Goal: Task Accomplishment & Management: Manage account settings

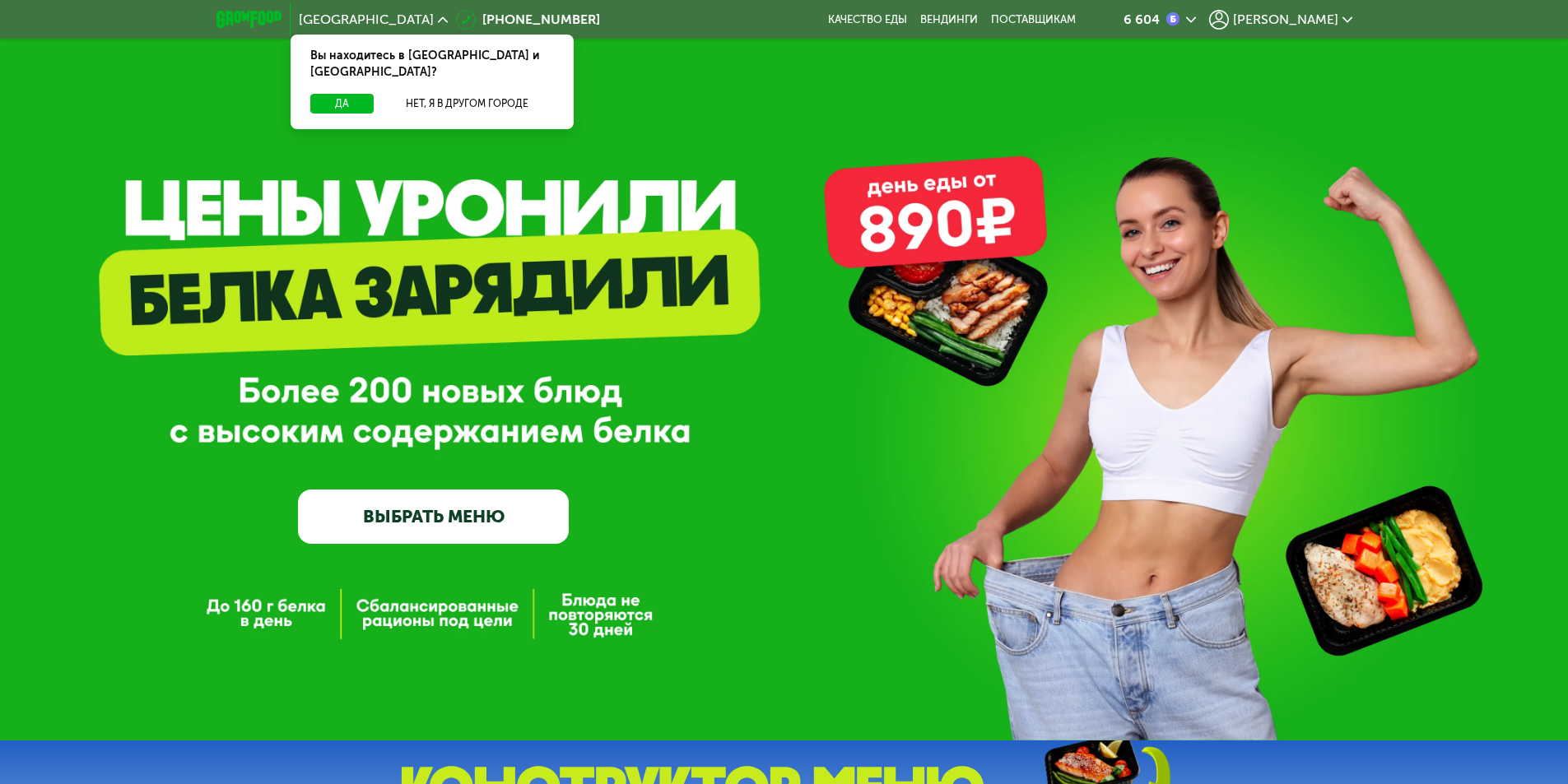
click at [1324, 28] on div "[PERSON_NAME]" at bounding box center [1280, 20] width 143 height 20
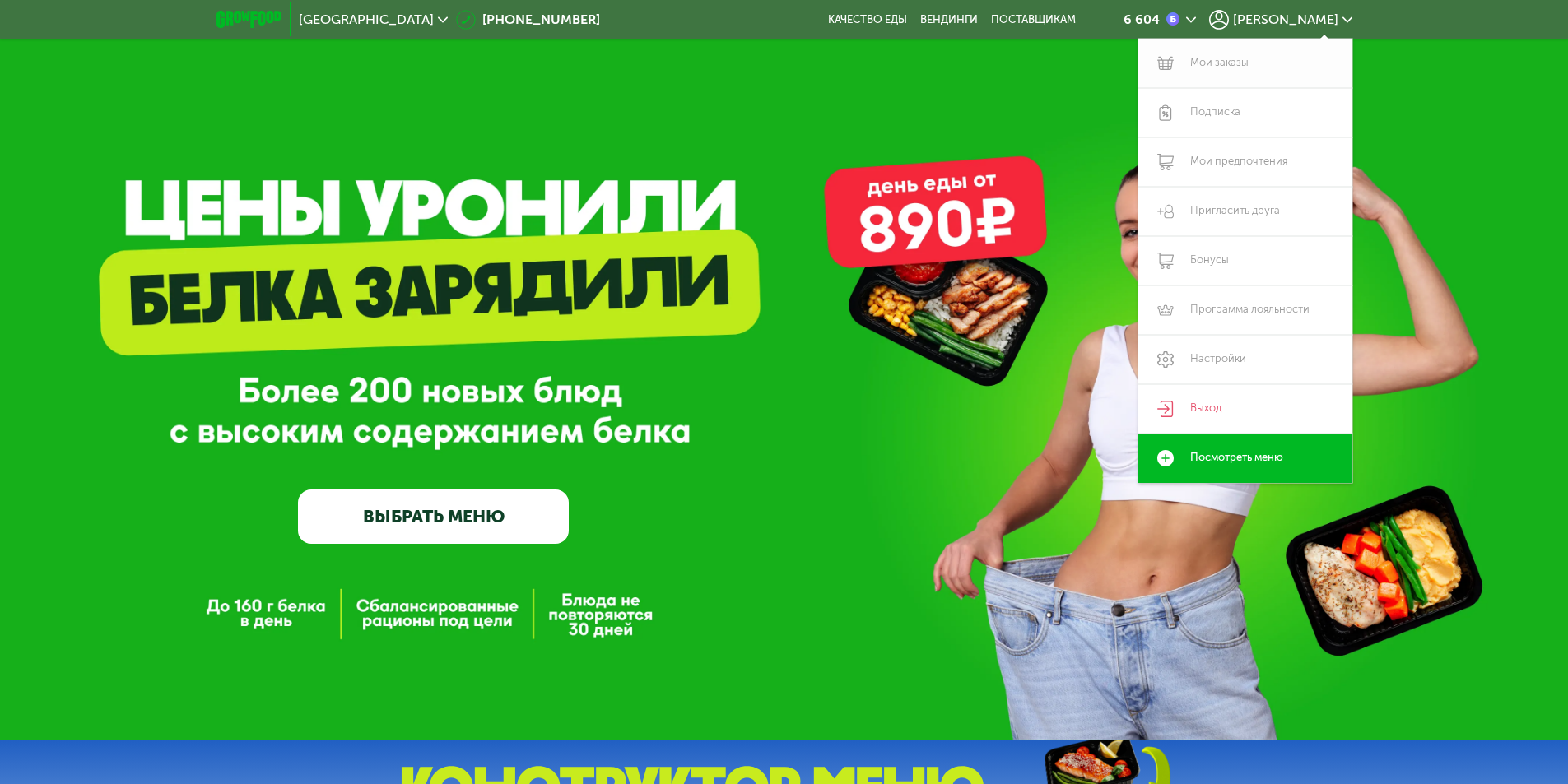
click at [1231, 62] on link "Мои заказы" at bounding box center [1246, 64] width 214 height 49
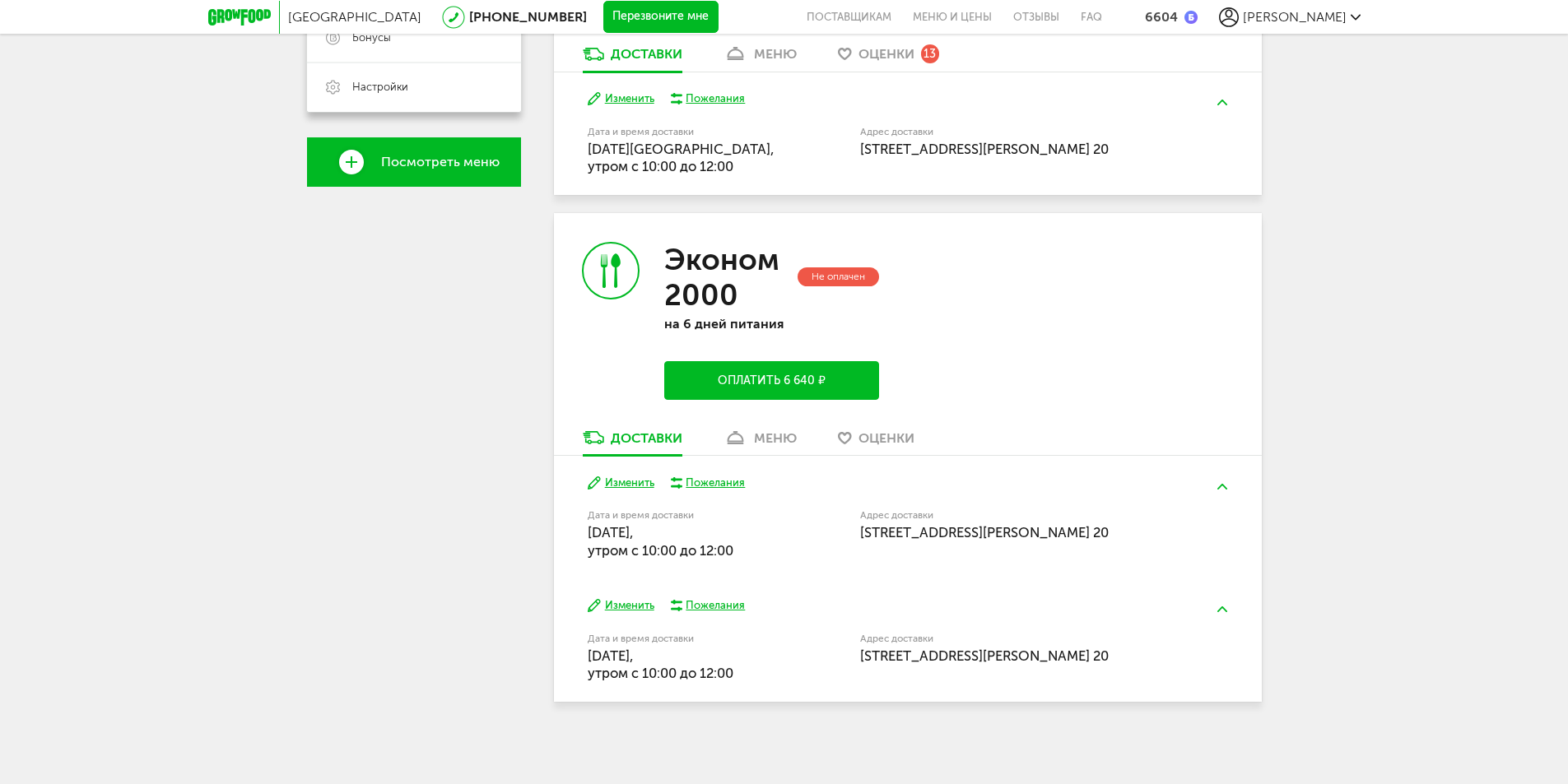
scroll to position [462, 0]
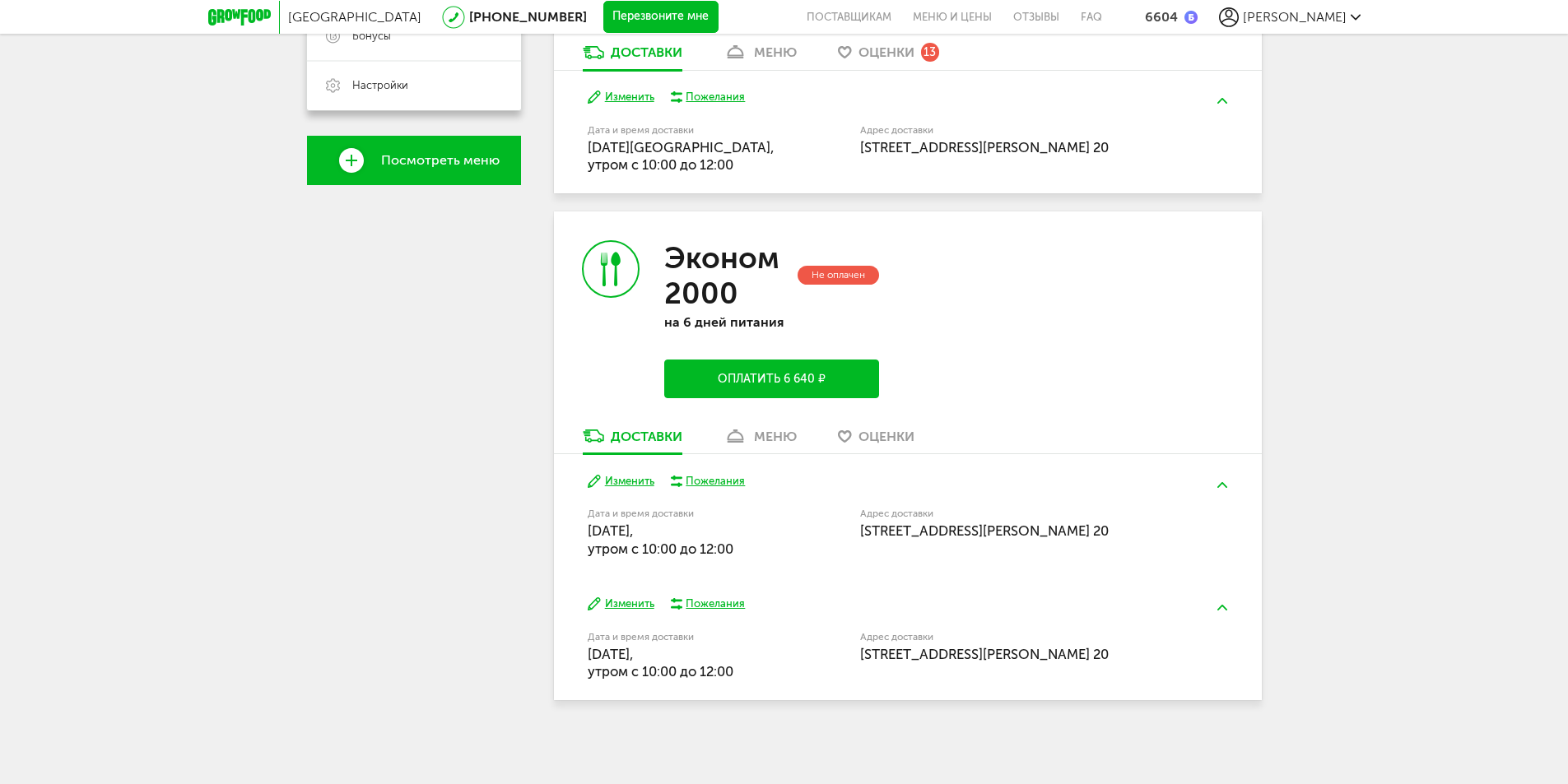
click at [824, 266] on div "Не оплачен" at bounding box center [838, 275] width 81 height 19
click at [702, 278] on h3 "Эконом 2000" at bounding box center [729, 275] width 129 height 70
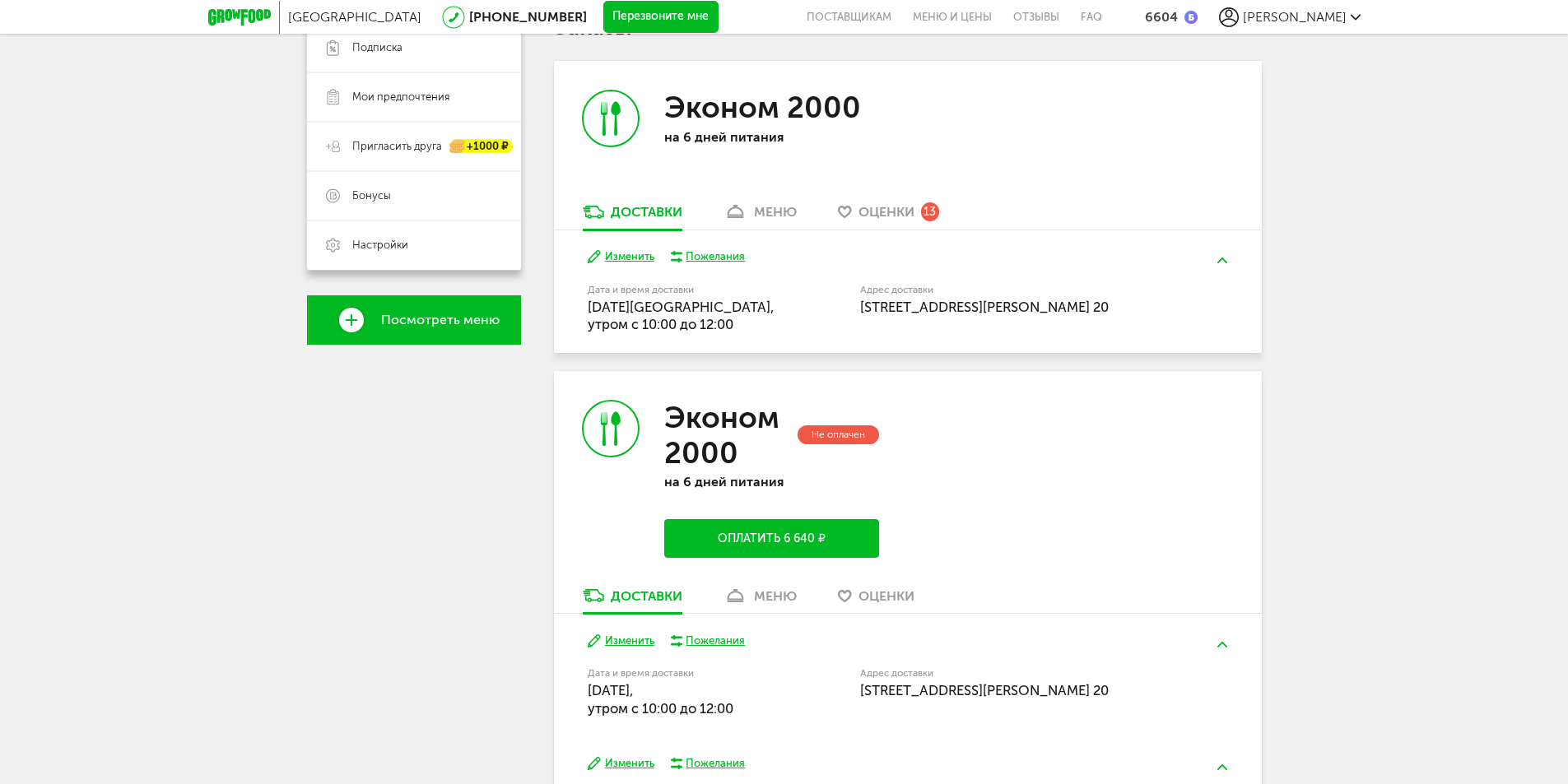
scroll to position [298, 0]
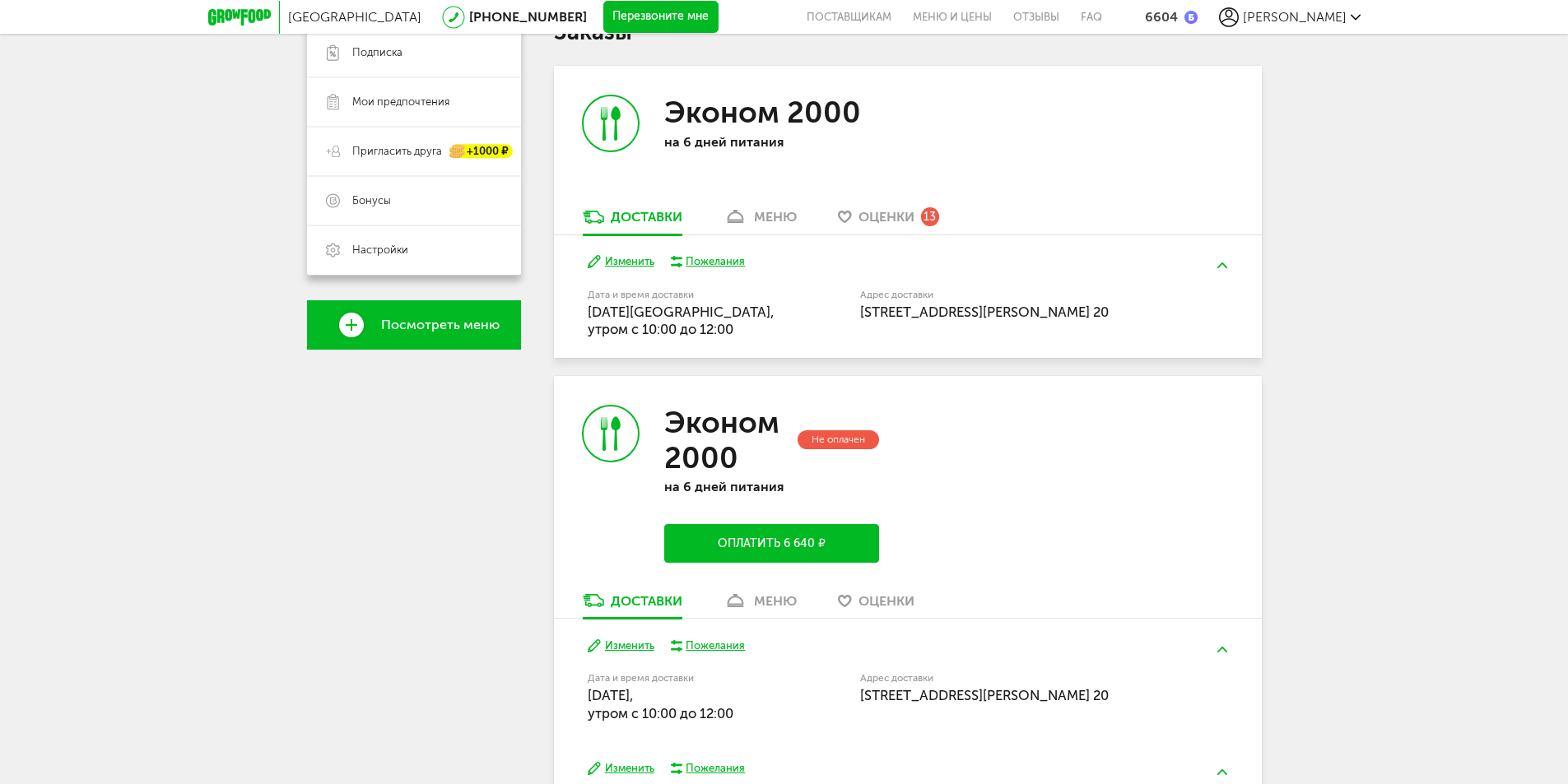
click at [1332, 458] on div "Москва [PHONE_NUMBER] Перезвоните мне поставщикам Меню и цены Отзывы FAQ 6604 […" at bounding box center [784, 326] width 1568 height 1247
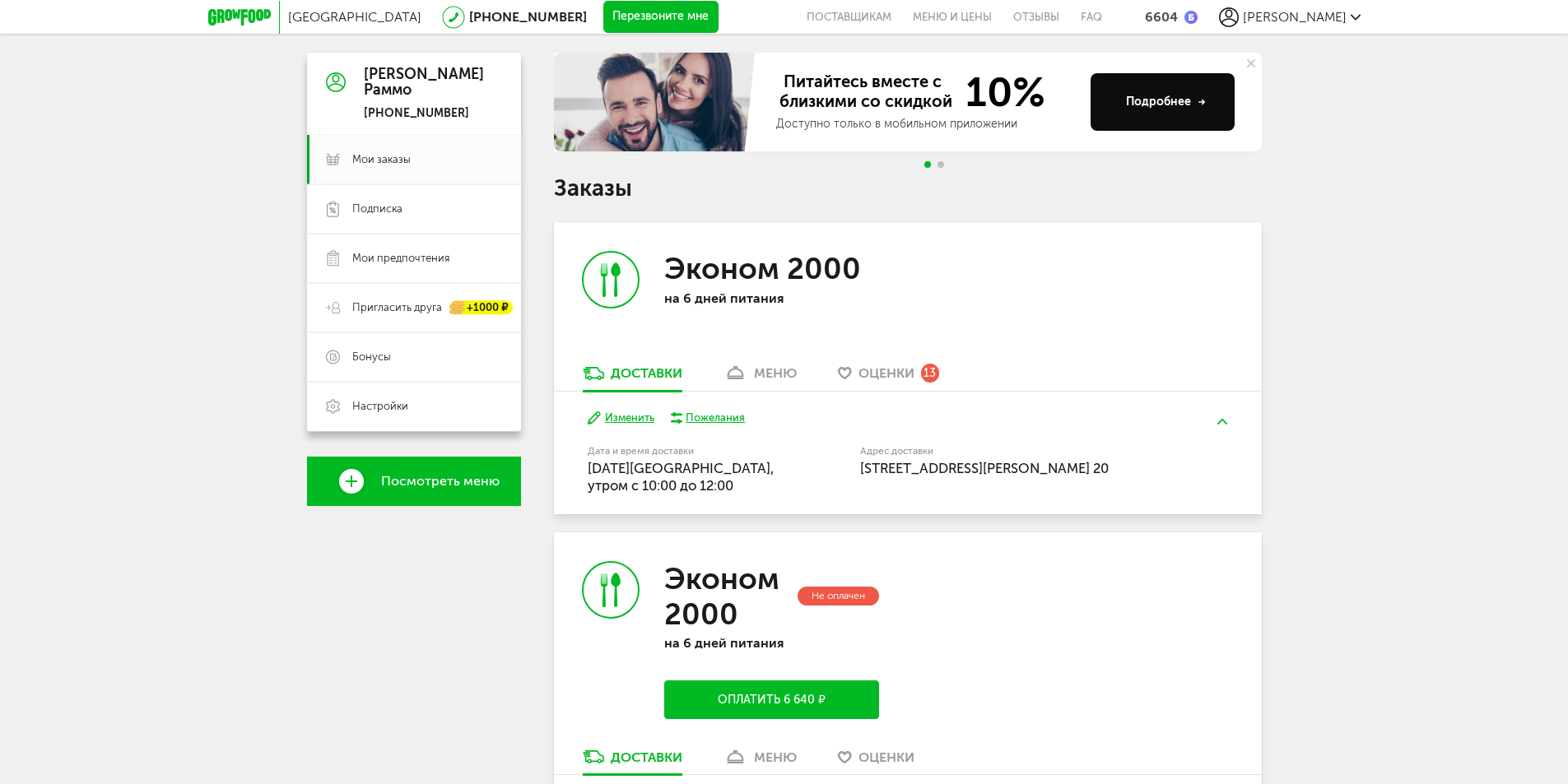
scroll to position [51, 0]
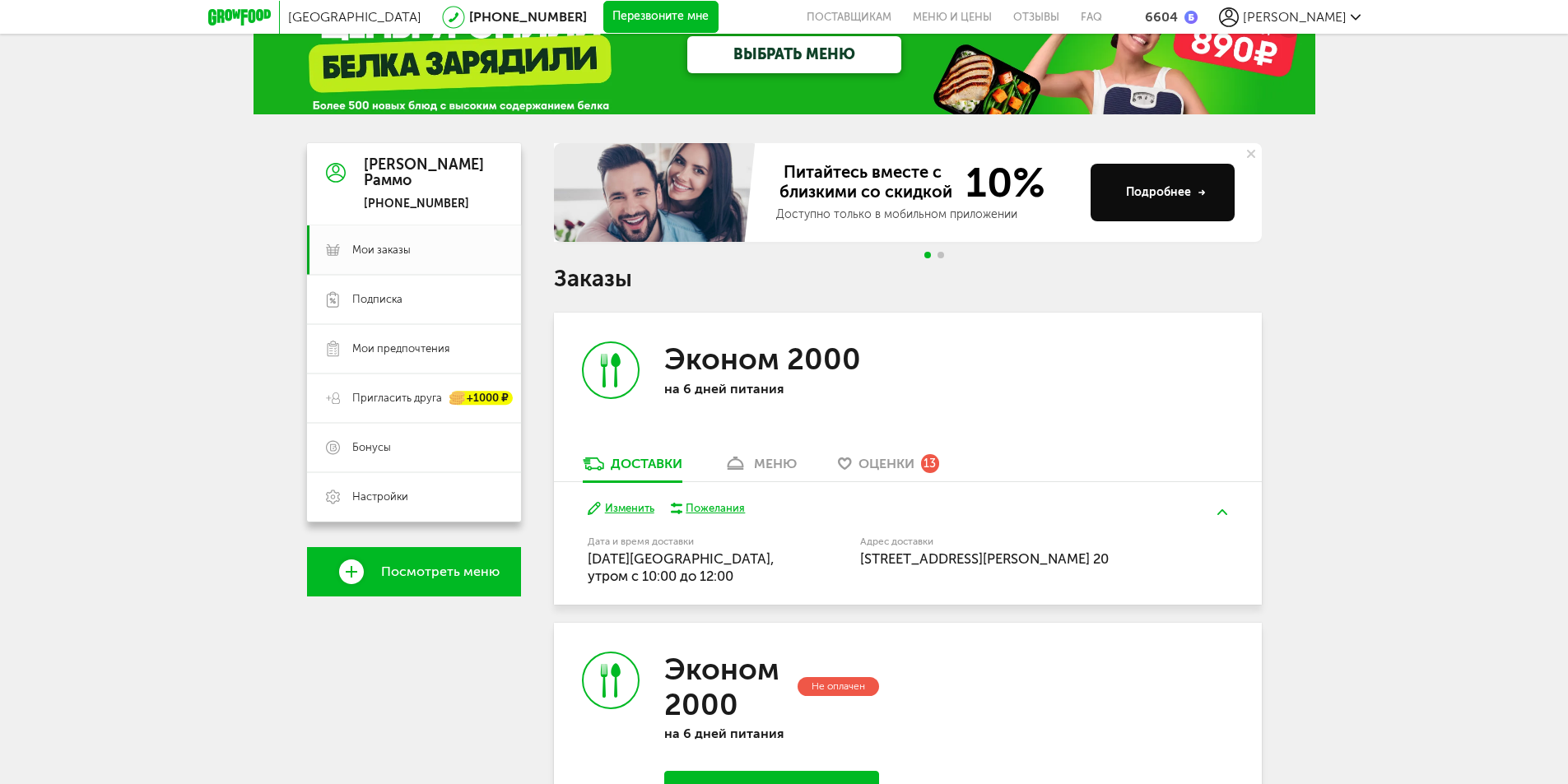
click at [624, 507] on button "Изменить" at bounding box center [621, 509] width 67 height 15
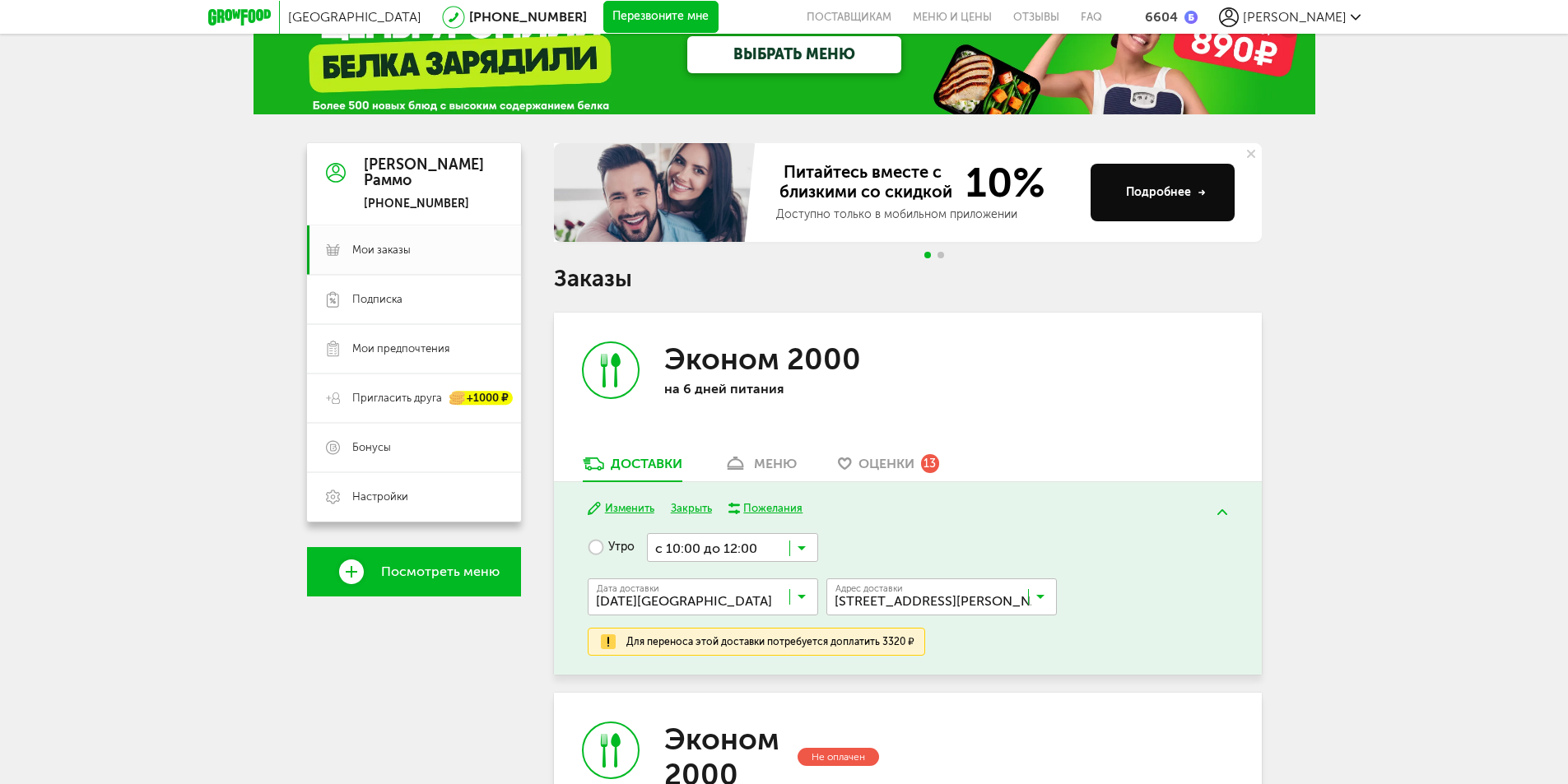
click at [688, 508] on button "Закрыть" at bounding box center [692, 509] width 42 height 15
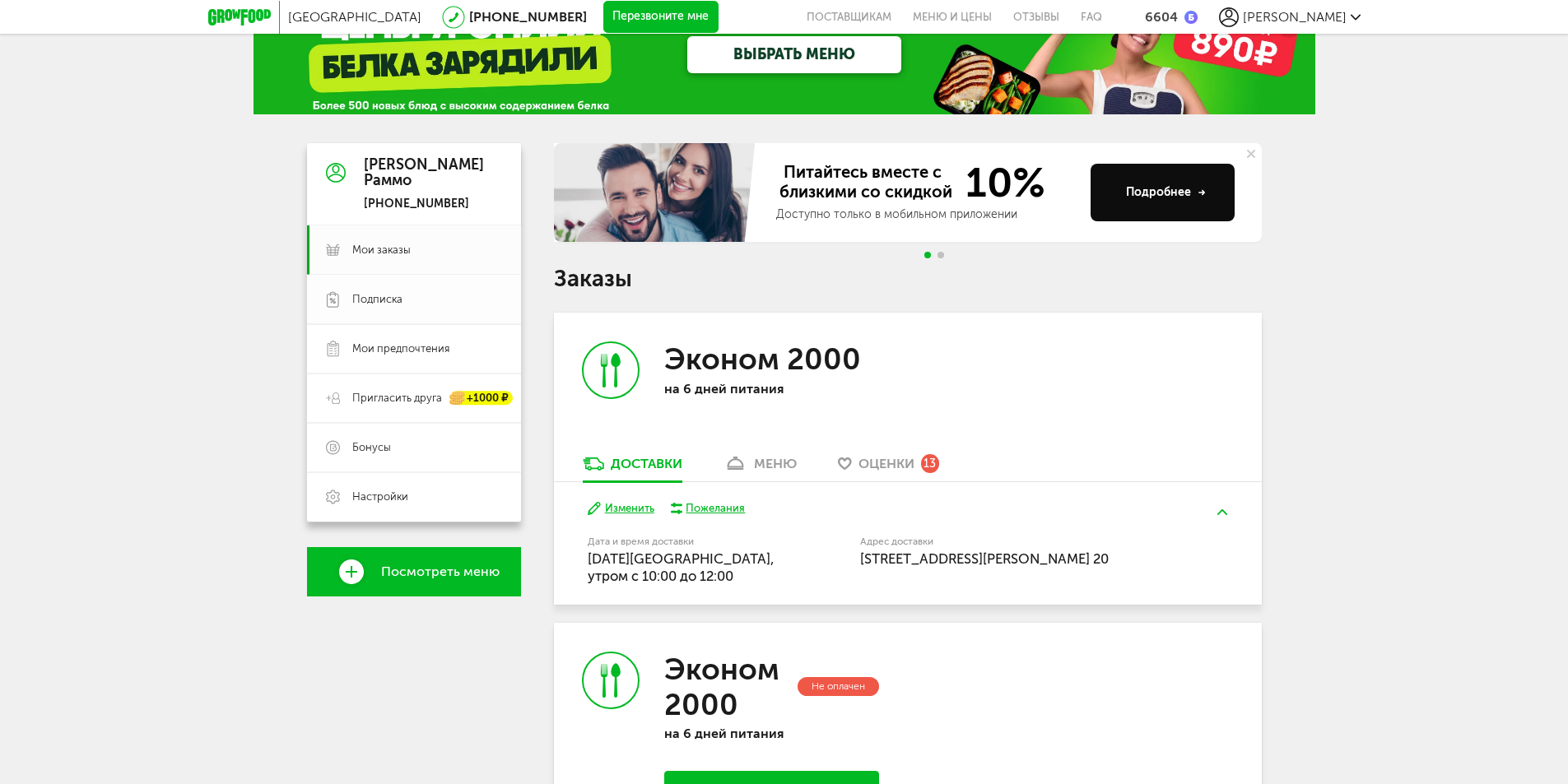
click at [376, 301] on span "Подписка" at bounding box center [377, 299] width 50 height 14
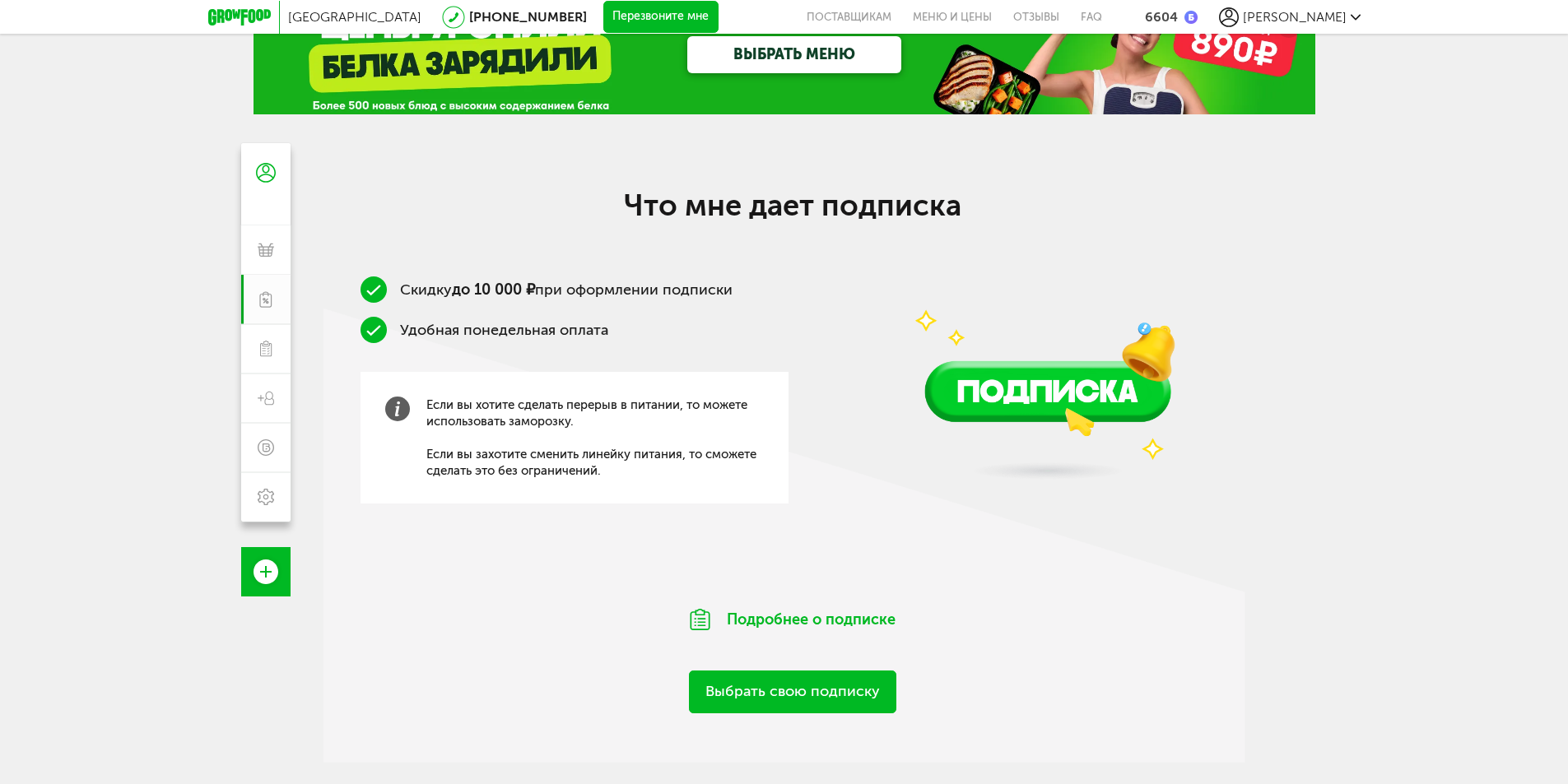
click at [1258, 499] on div "Скидку до 10 000 ₽ при оформлении подписки Удобная понедельная оплата Если вы х…" at bounding box center [792, 420] width 938 height 288
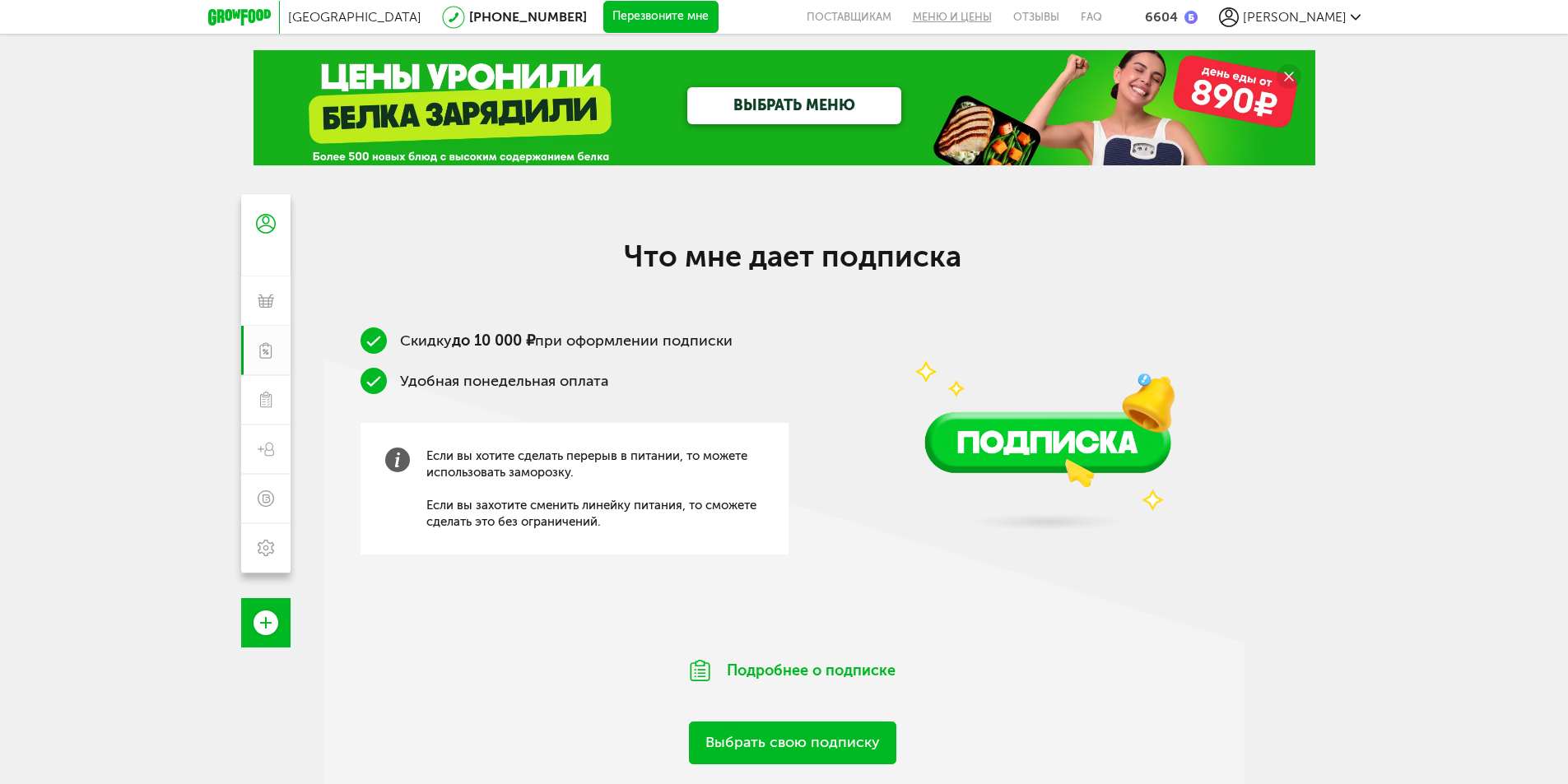
click at [1002, 22] on link "Меню и цены" at bounding box center [952, 17] width 100 height 34
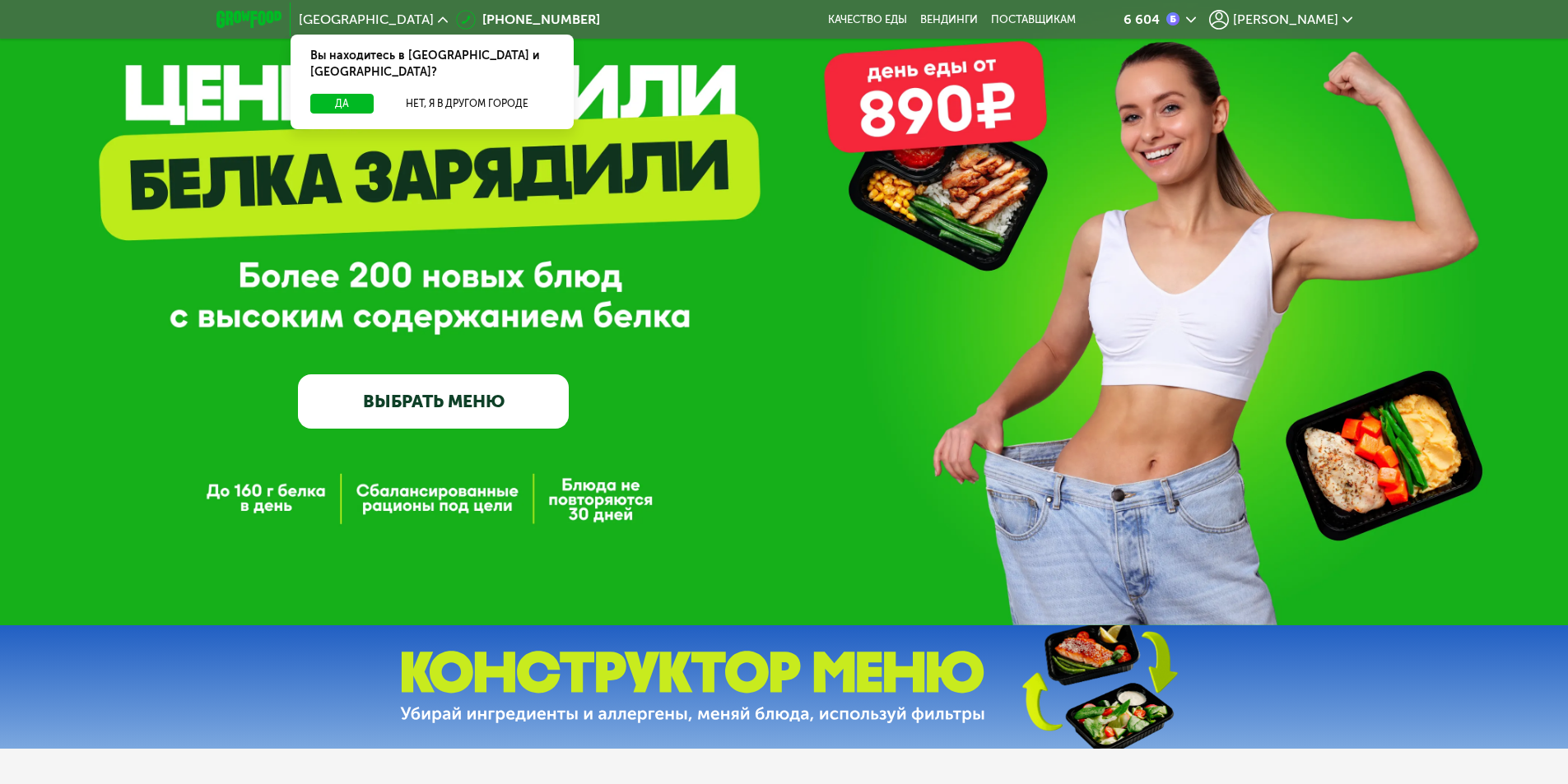
click at [1315, 17] on span "[PERSON_NAME]" at bounding box center [1285, 20] width 105 height 14
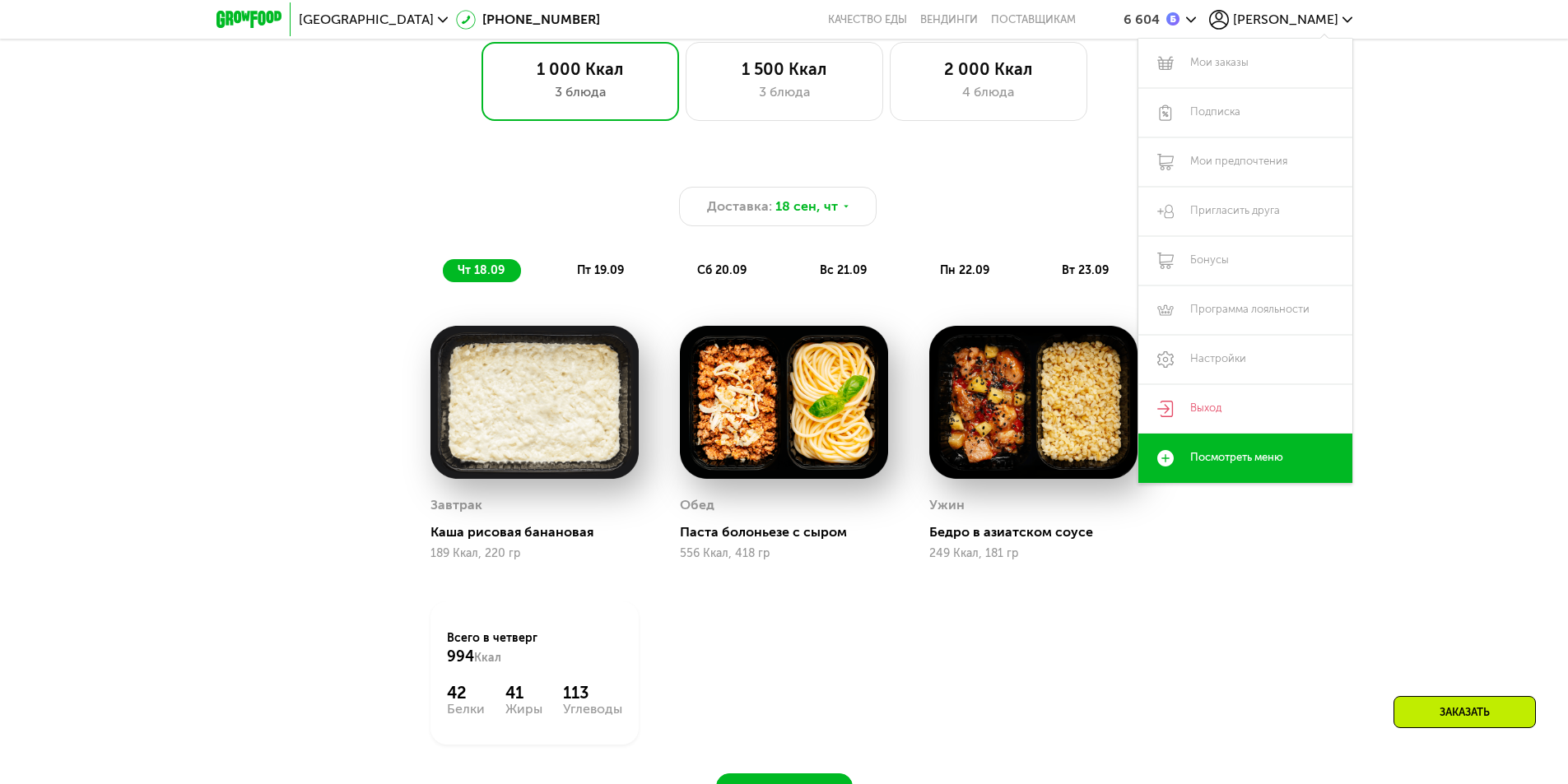
scroll to position [1196, 0]
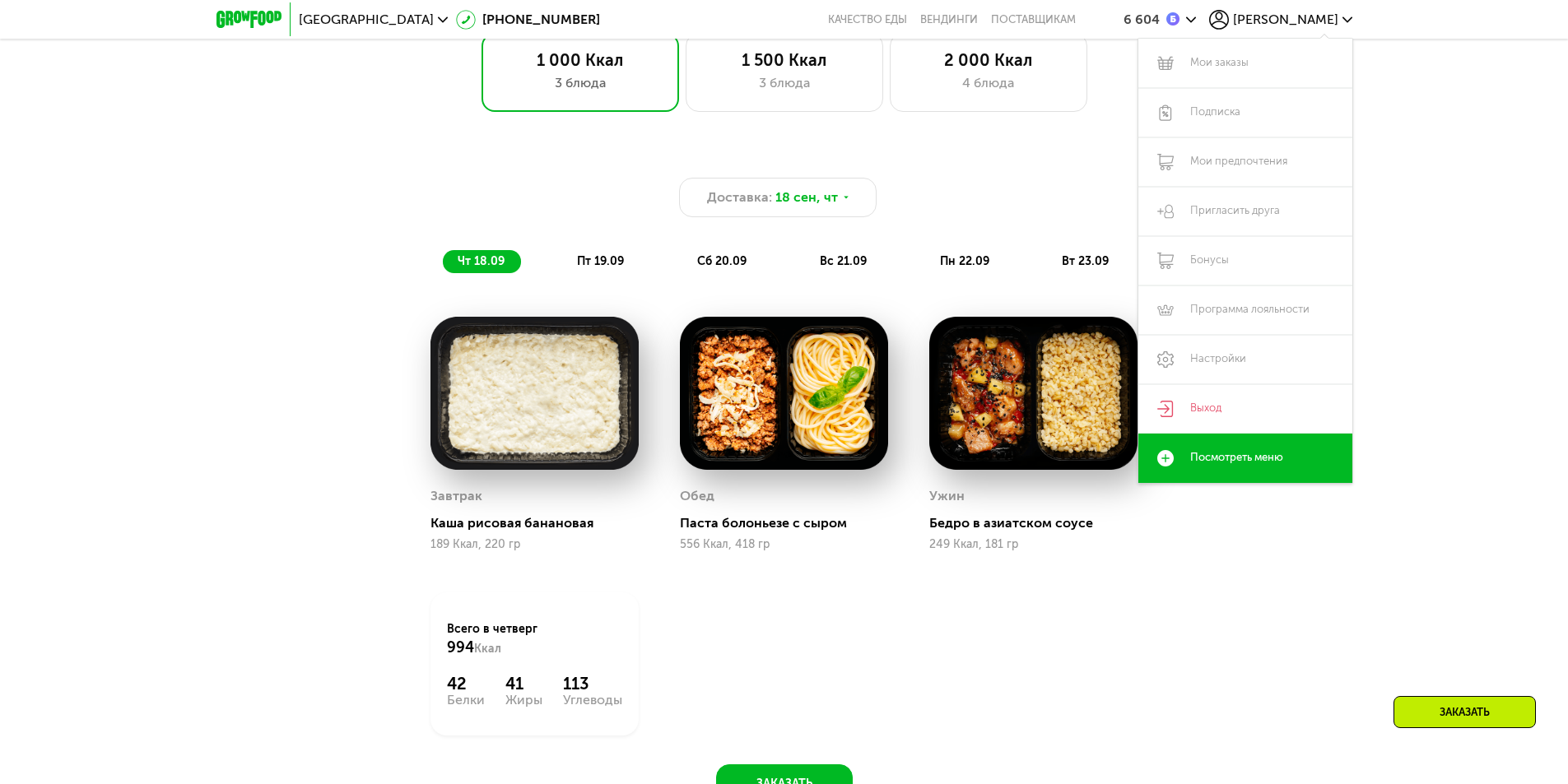
click at [1441, 204] on div "Доставка: 18 сен, чт чт 18.09 пт 19.09 сб 20.09 вс 21.09 пн 22.09 вт 23.09 Завт…" at bounding box center [784, 486] width 1568 height 717
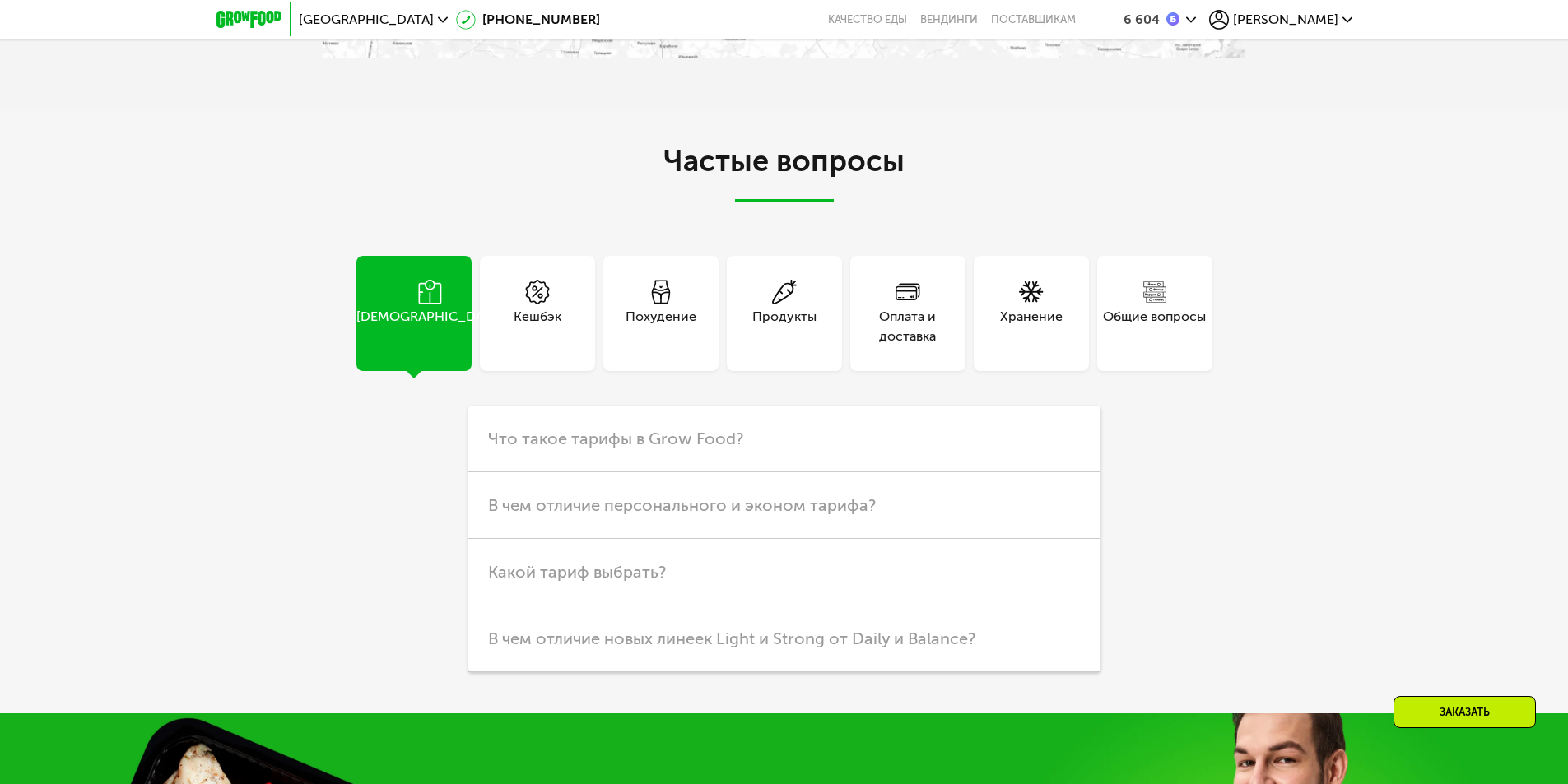
scroll to position [4571, 0]
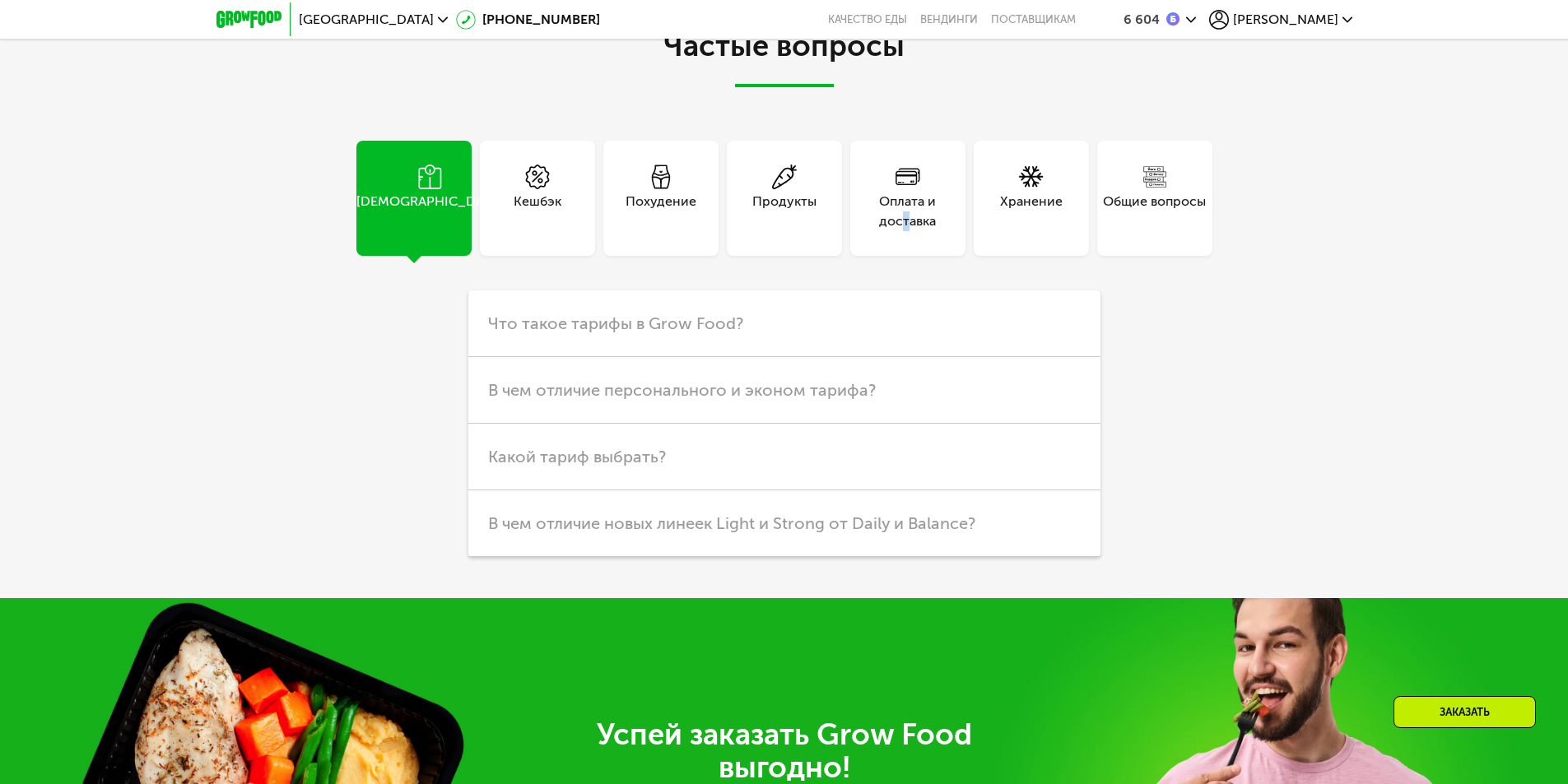
click at [905, 210] on div "Оплата и доставка" at bounding box center [908, 211] width 115 height 40
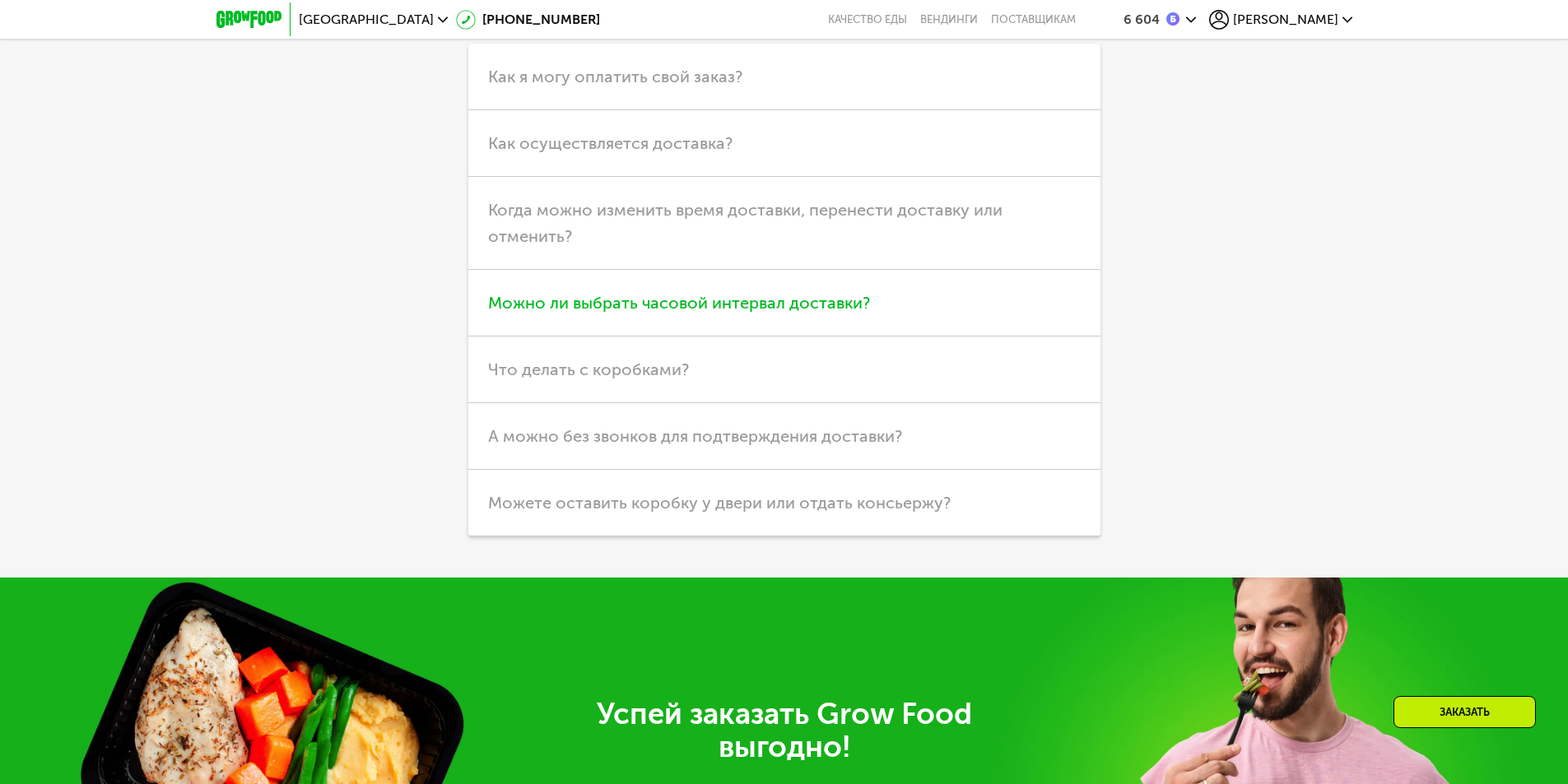
scroll to position [4735, 0]
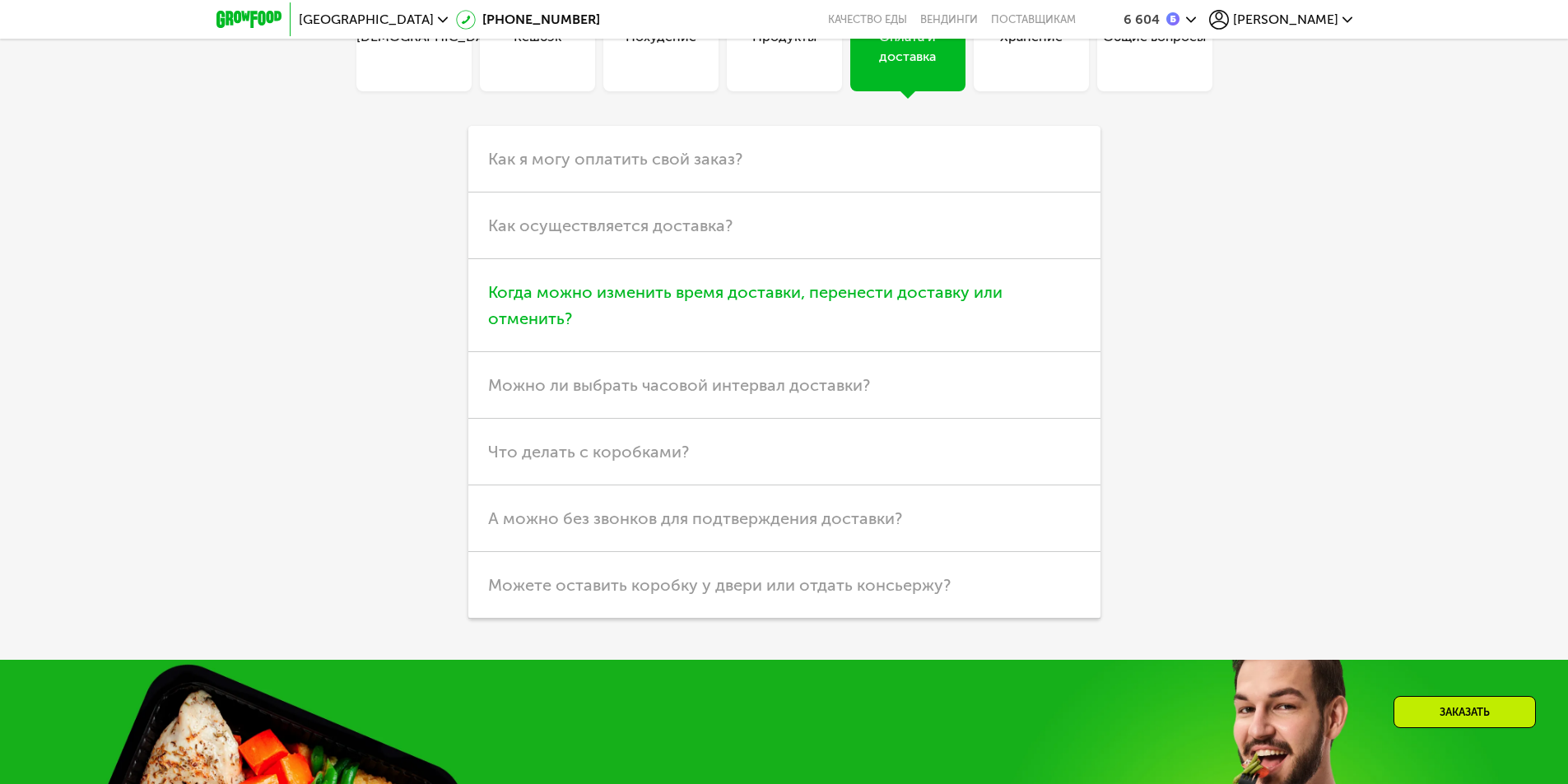
click at [572, 299] on span "Когда можно изменить время доставки, перенести доставку или отменить?" at bounding box center [745, 305] width 514 height 46
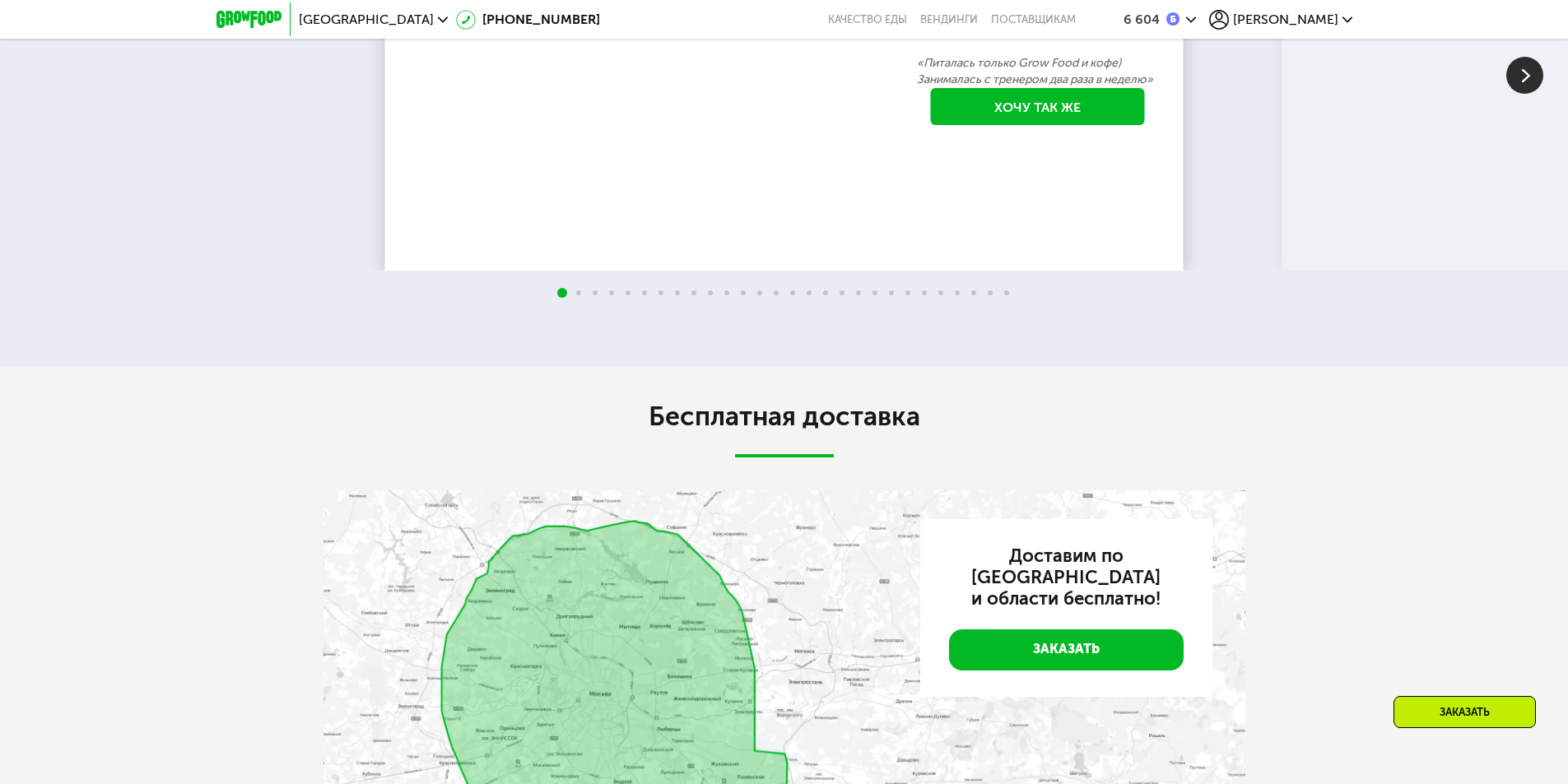
scroll to position [3583, 0]
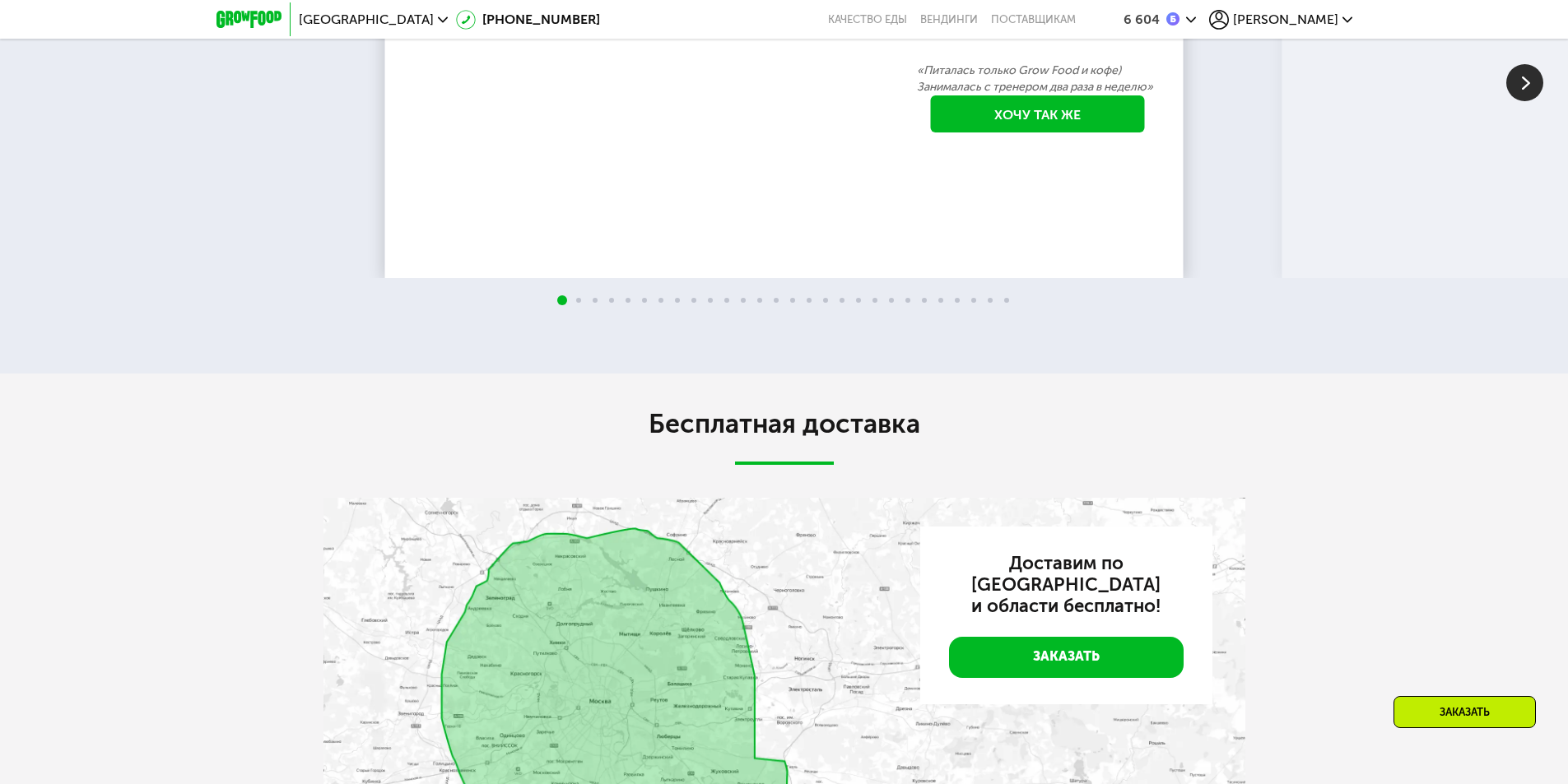
click at [1316, 16] on span "[PERSON_NAME]" at bounding box center [1285, 20] width 105 height 14
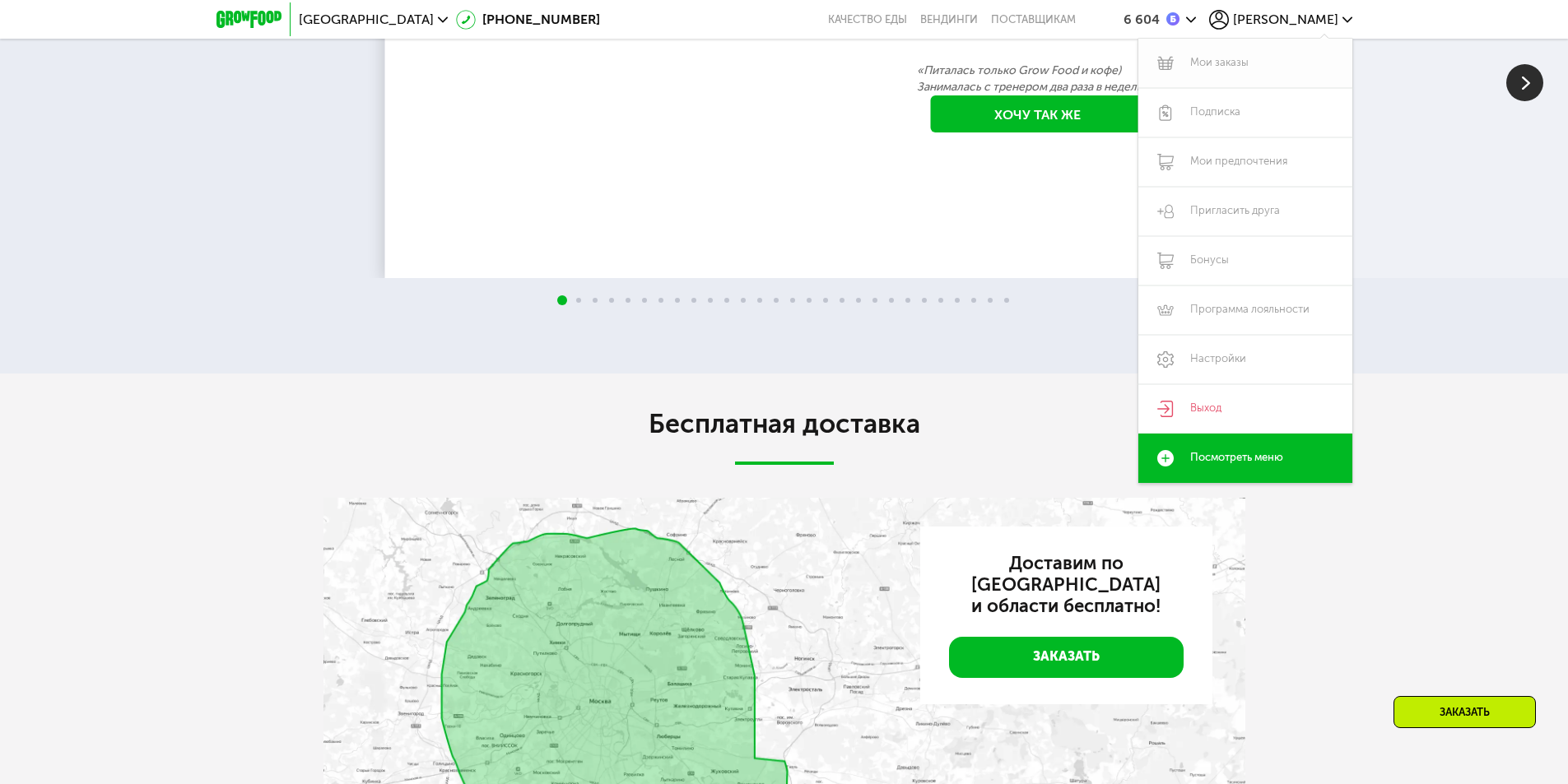
click at [1215, 67] on link "Мои заказы" at bounding box center [1246, 64] width 214 height 49
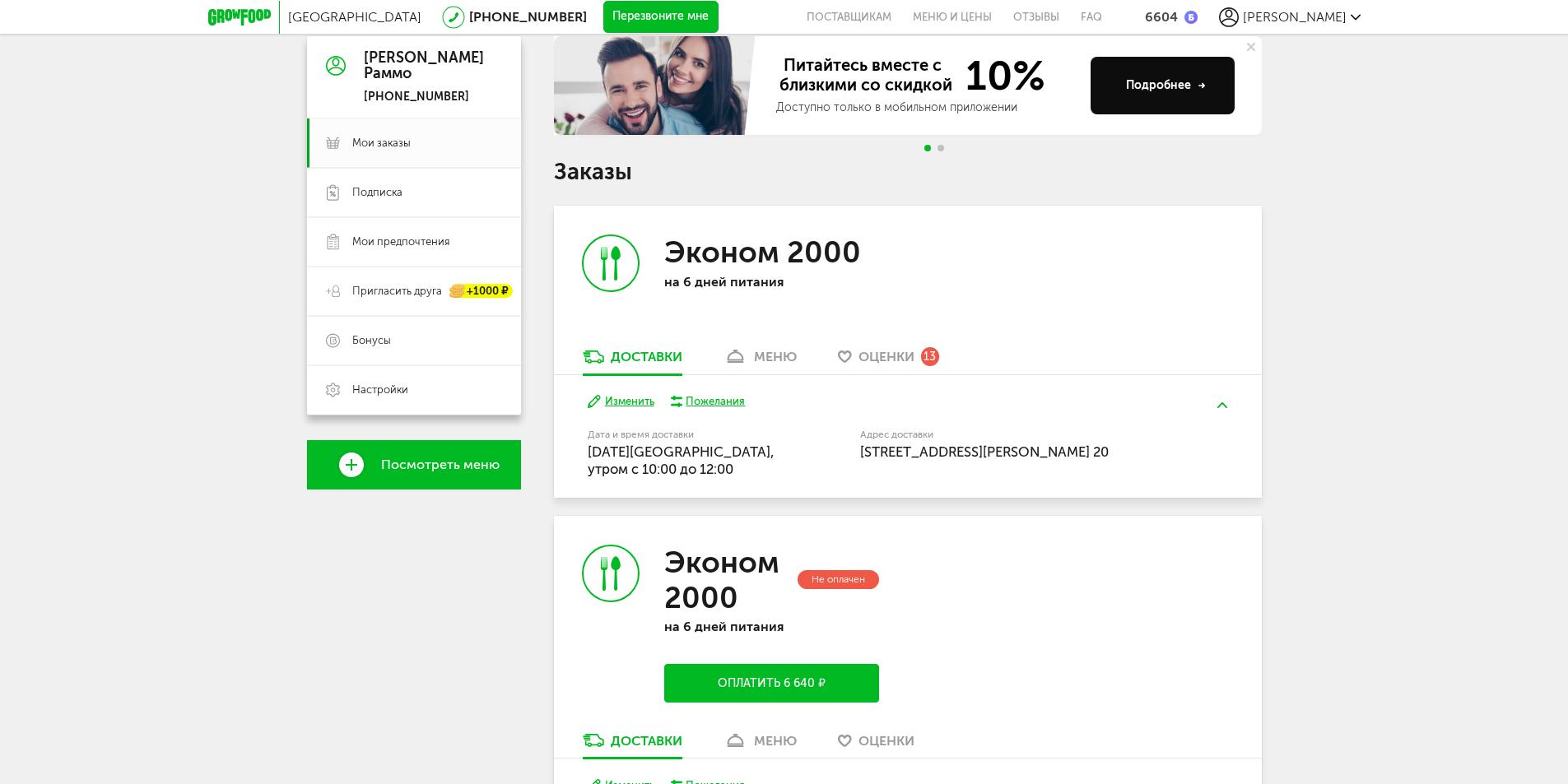
scroll to position [165, 0]
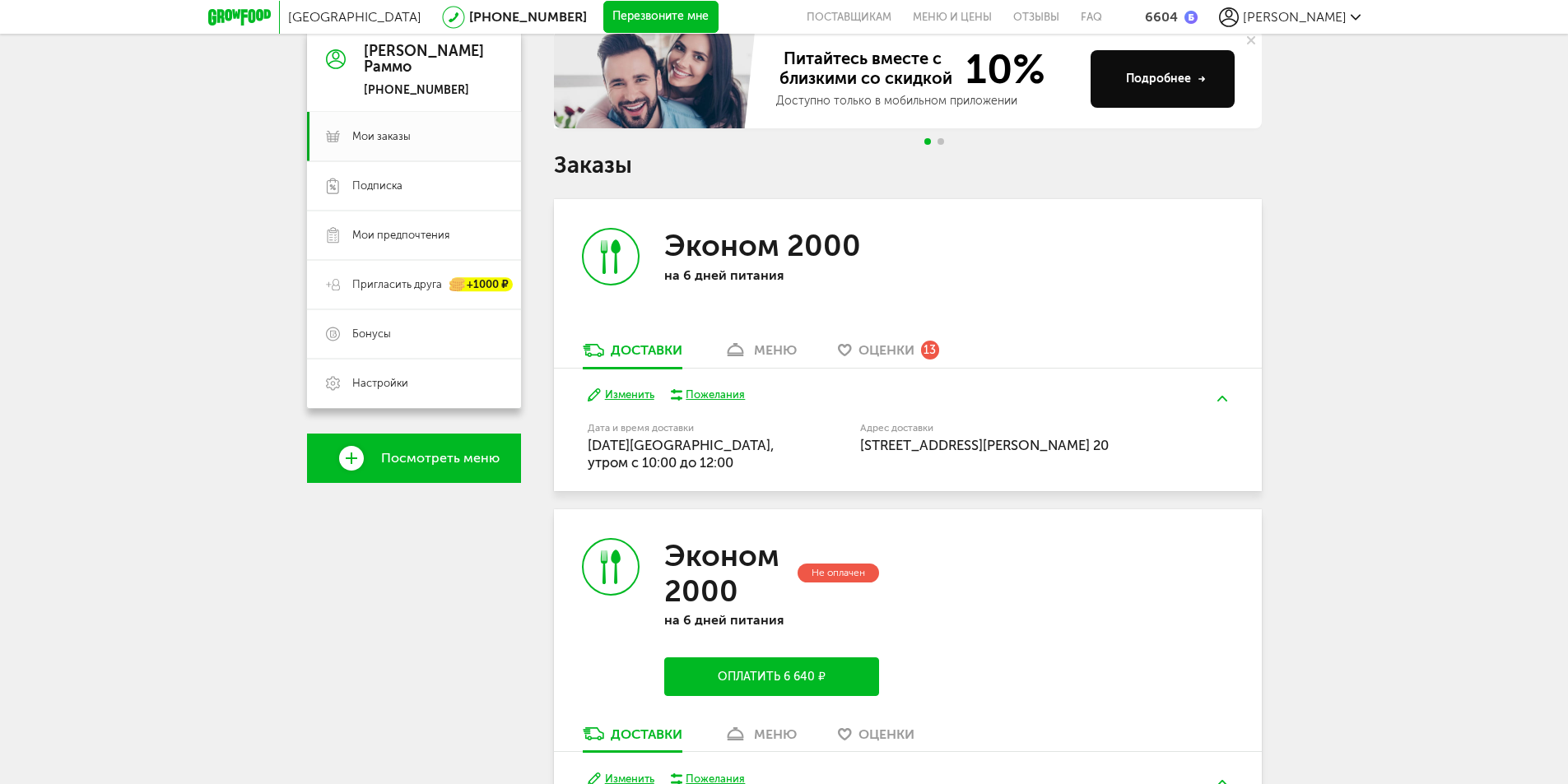
click at [685, 259] on h3 "Эконом 2000" at bounding box center [763, 246] width 197 height 36
click at [610, 252] on icon at bounding box center [611, 257] width 54 height 54
drag, startPoint x: 392, startPoint y: 132, endPoint x: 351, endPoint y: 132, distance: 41.0
click at [352, 132] on span "Мои заказы" at bounding box center [381, 136] width 59 height 14
click at [751, 349] on link "меню" at bounding box center [760, 355] width 90 height 26
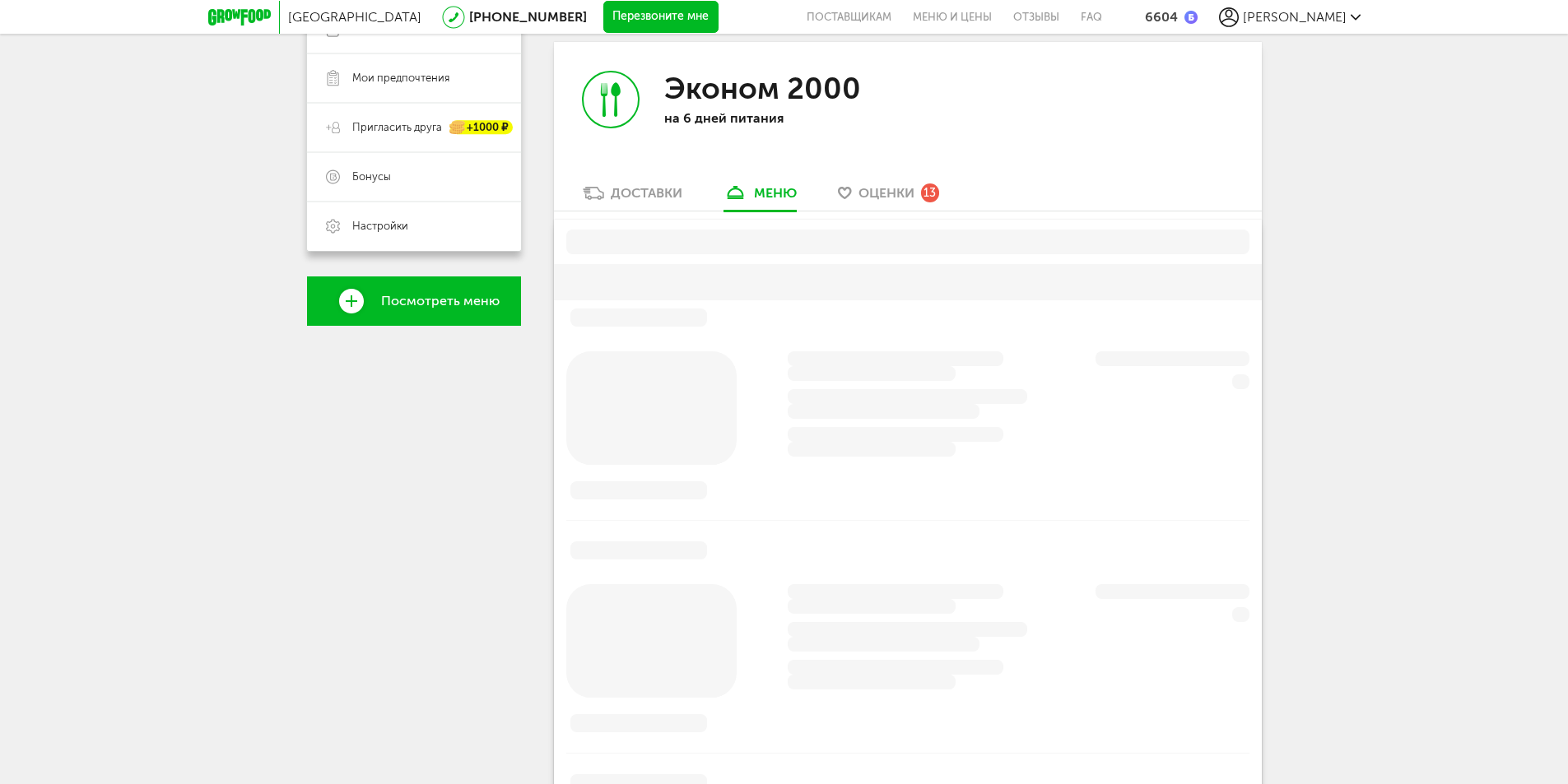
scroll to position [322, 0]
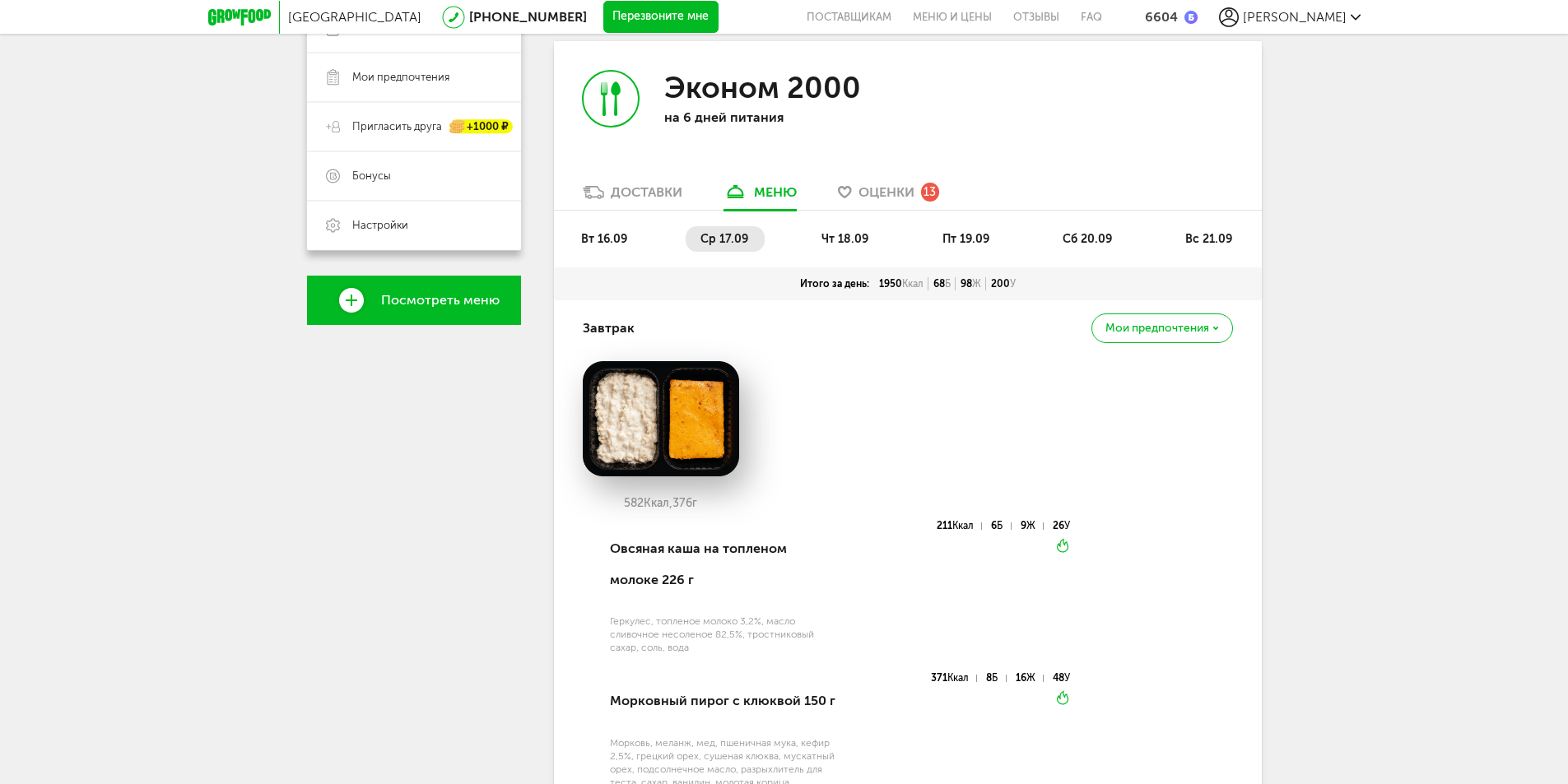
click at [854, 199] on link "Оценки 13" at bounding box center [888, 196] width 118 height 26
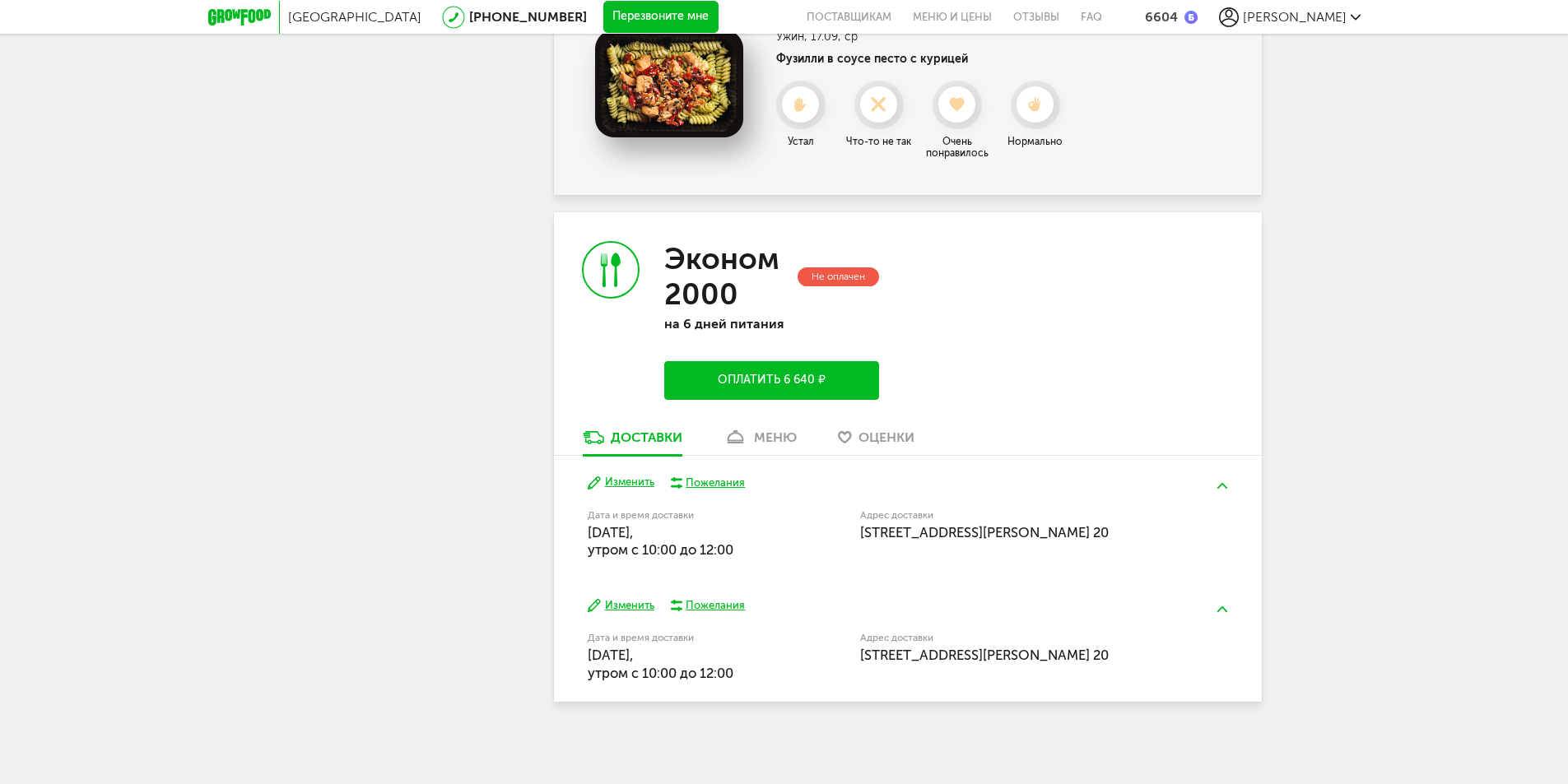
scroll to position [2956, 0]
click at [776, 438] on div "меню" at bounding box center [776, 436] width 42 height 15
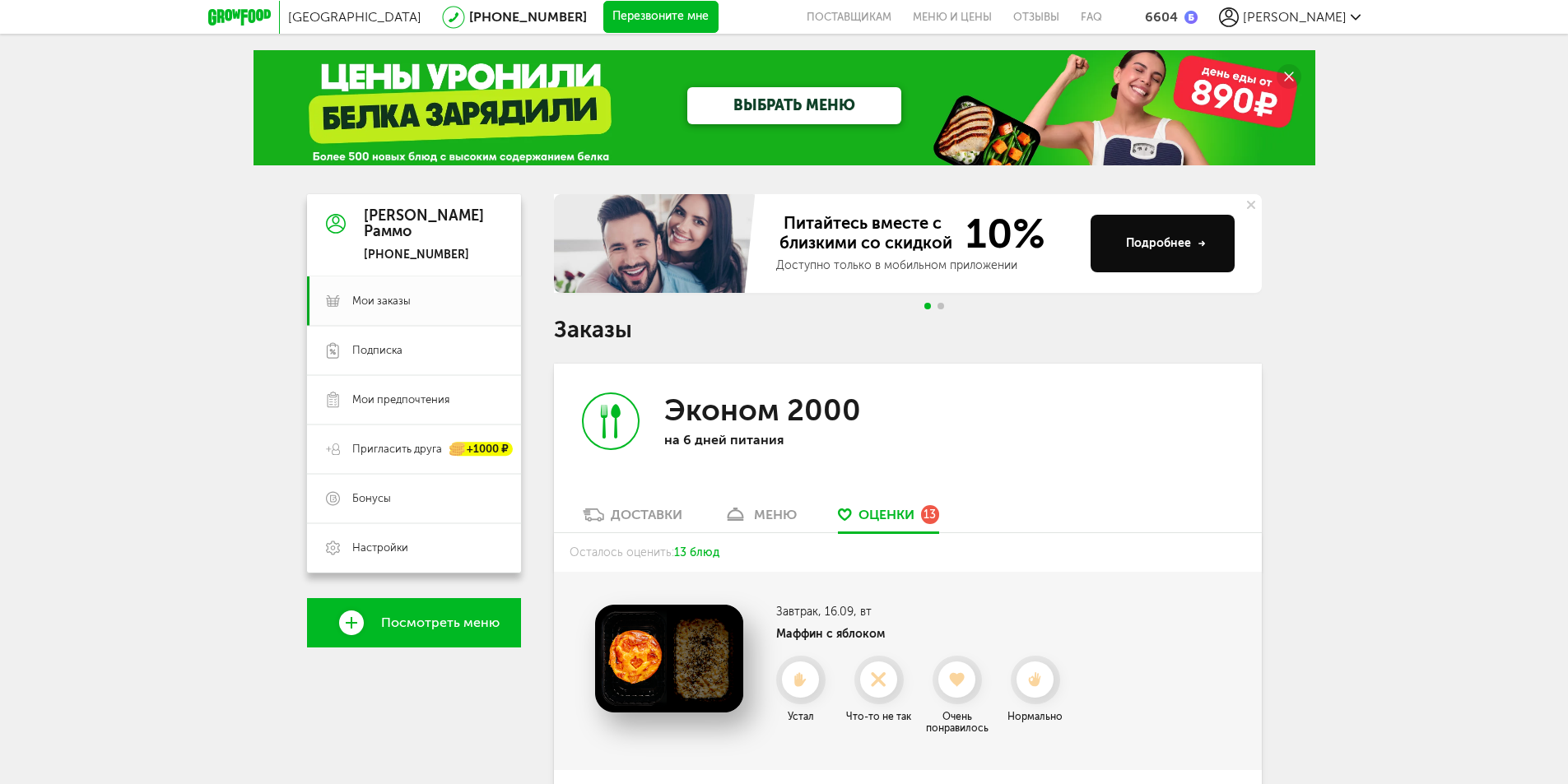
click at [647, 507] on div "Доставки" at bounding box center [647, 515] width 71 height 15
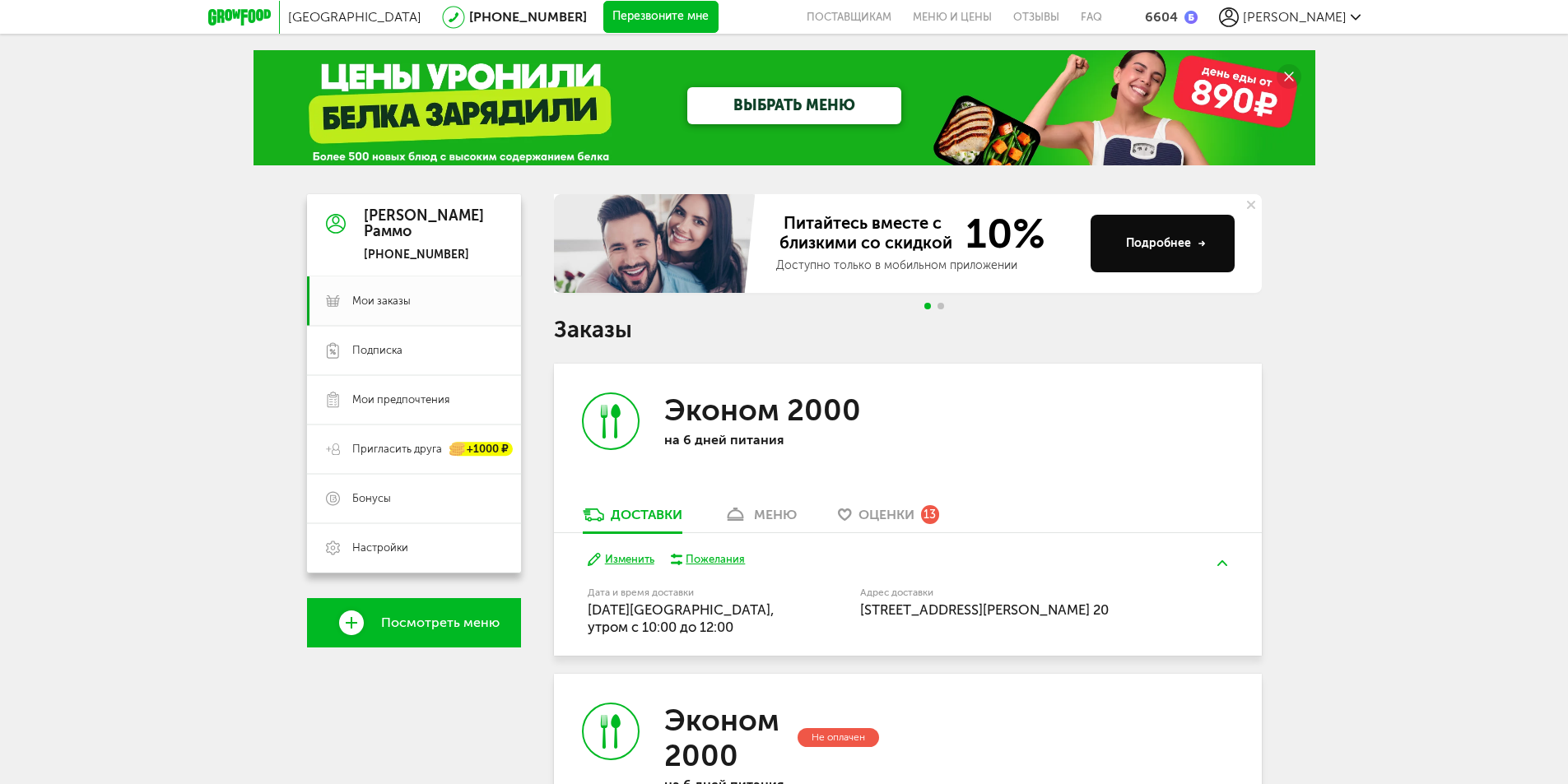
scroll to position [82, 0]
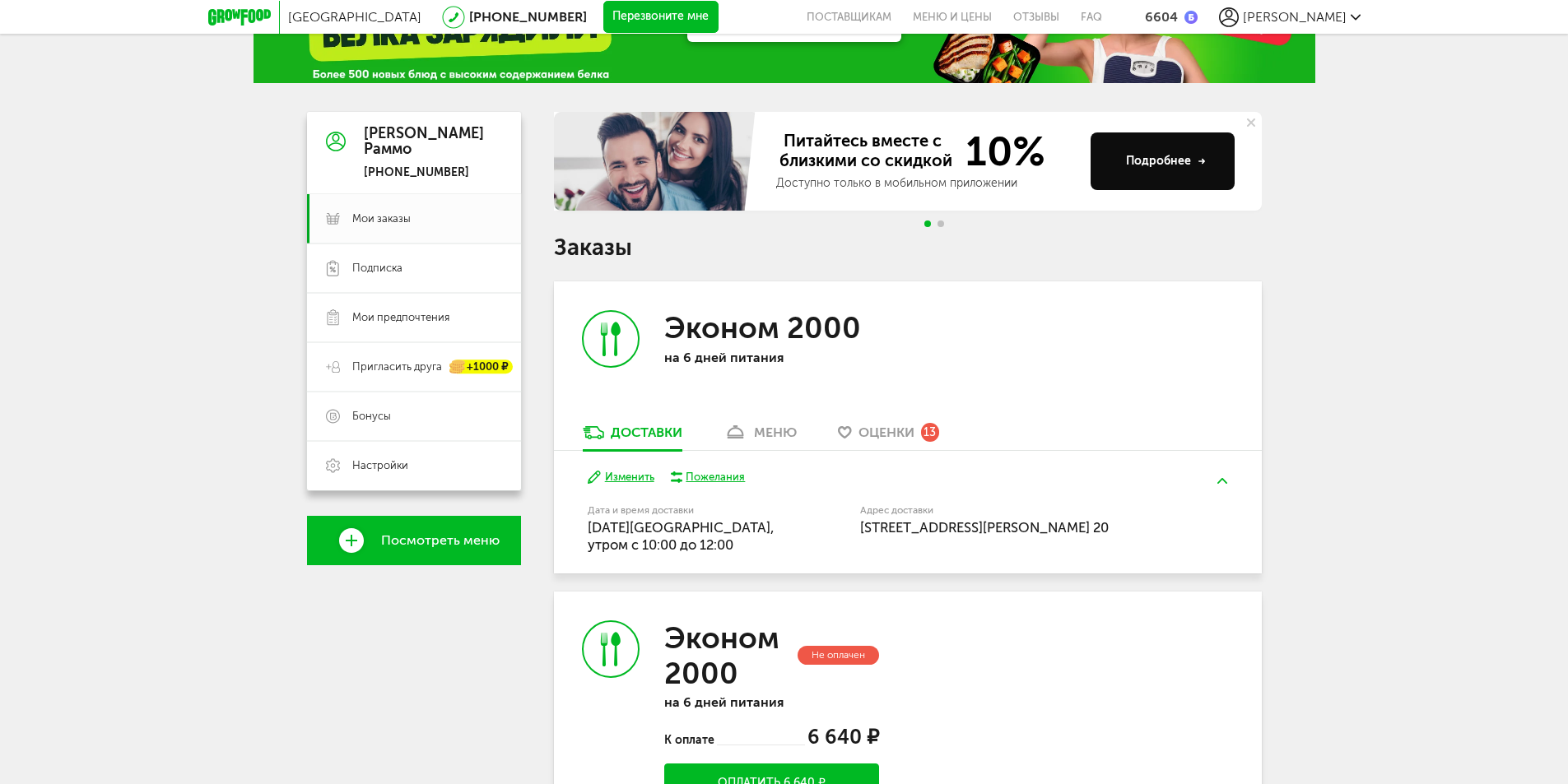
click at [637, 476] on button "Изменить" at bounding box center [621, 478] width 67 height 15
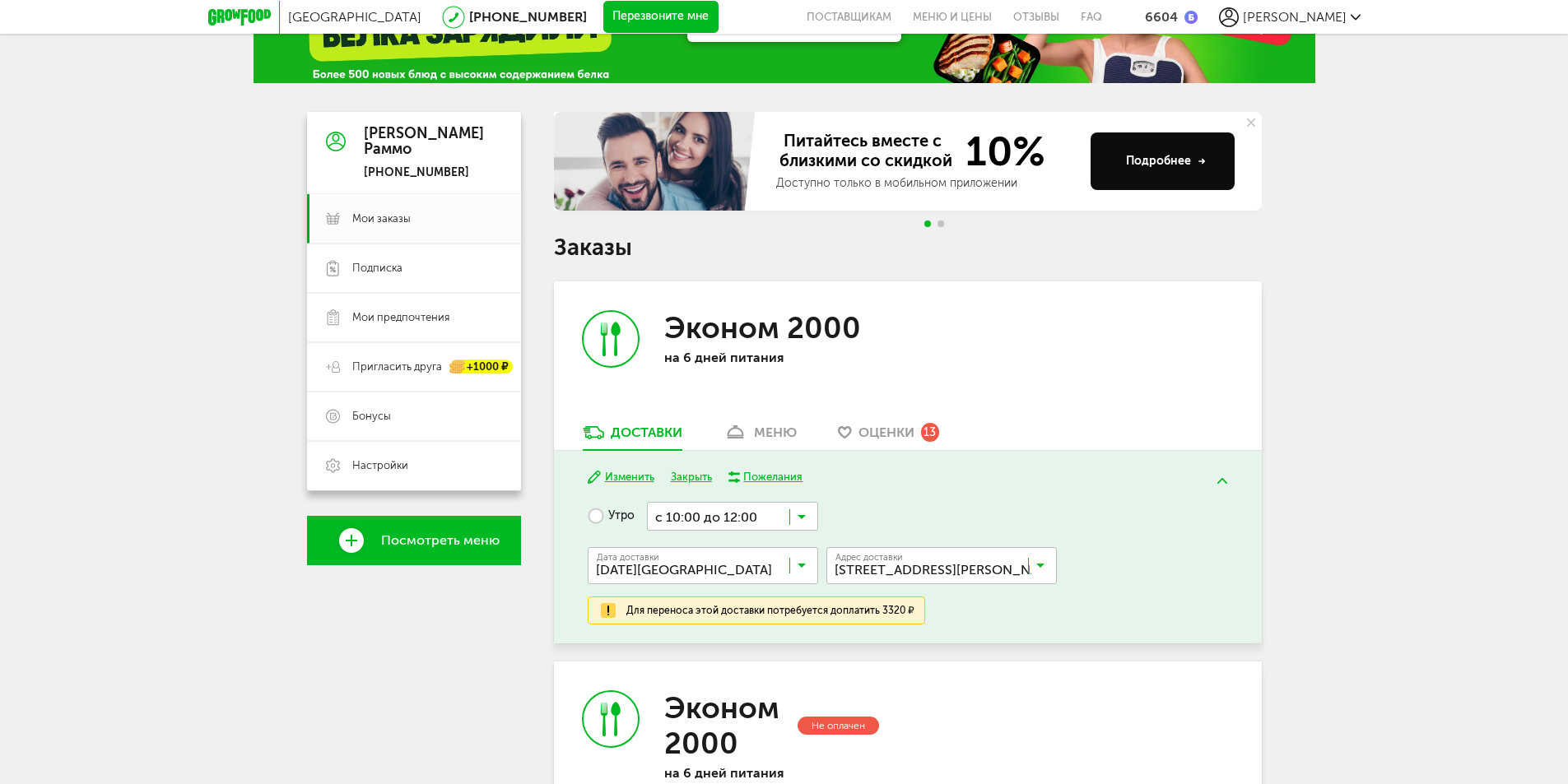
click at [691, 478] on button "Закрыть" at bounding box center [692, 478] width 42 height 15
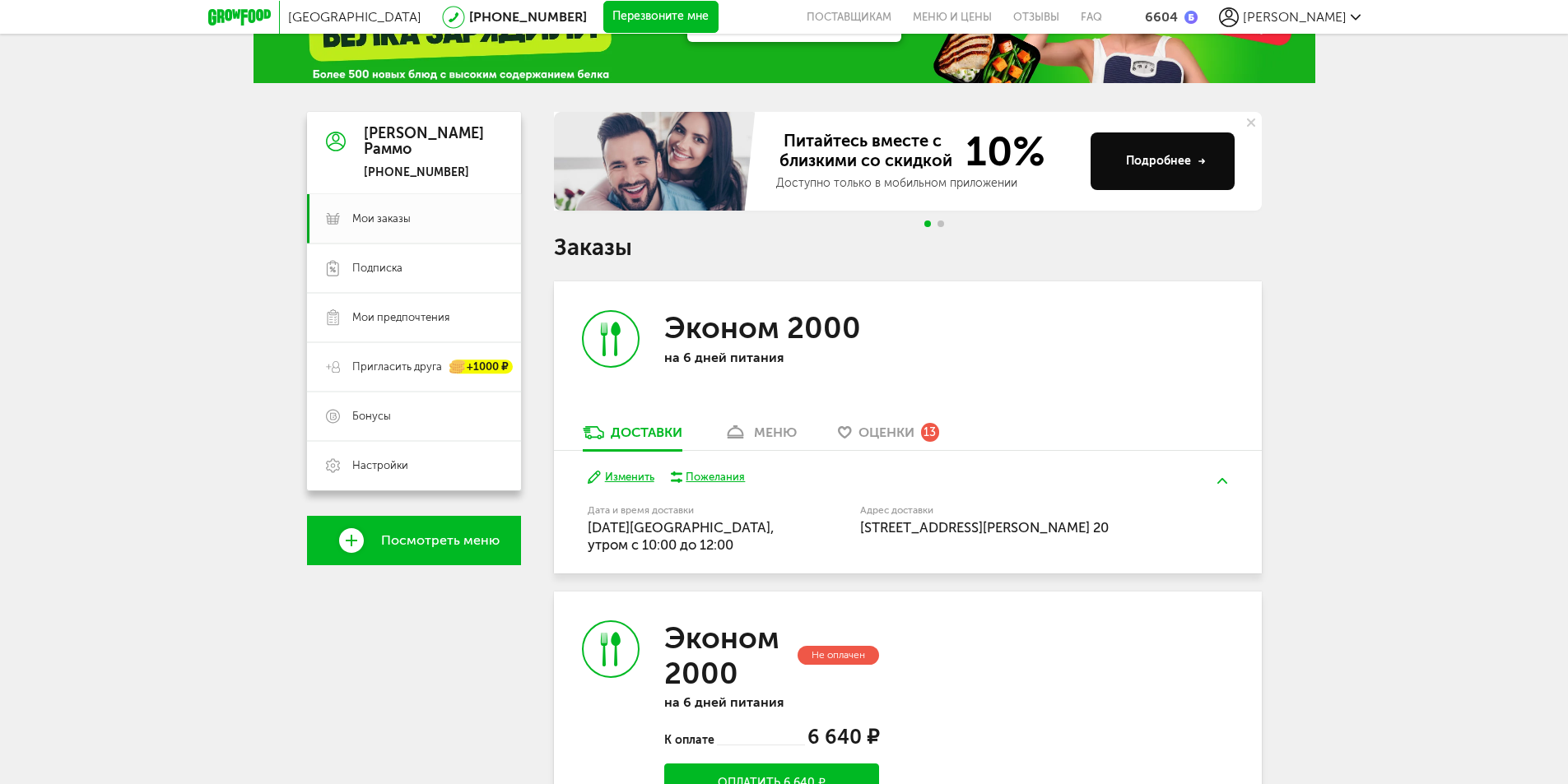
click at [626, 476] on button "Изменить" at bounding box center [621, 478] width 67 height 15
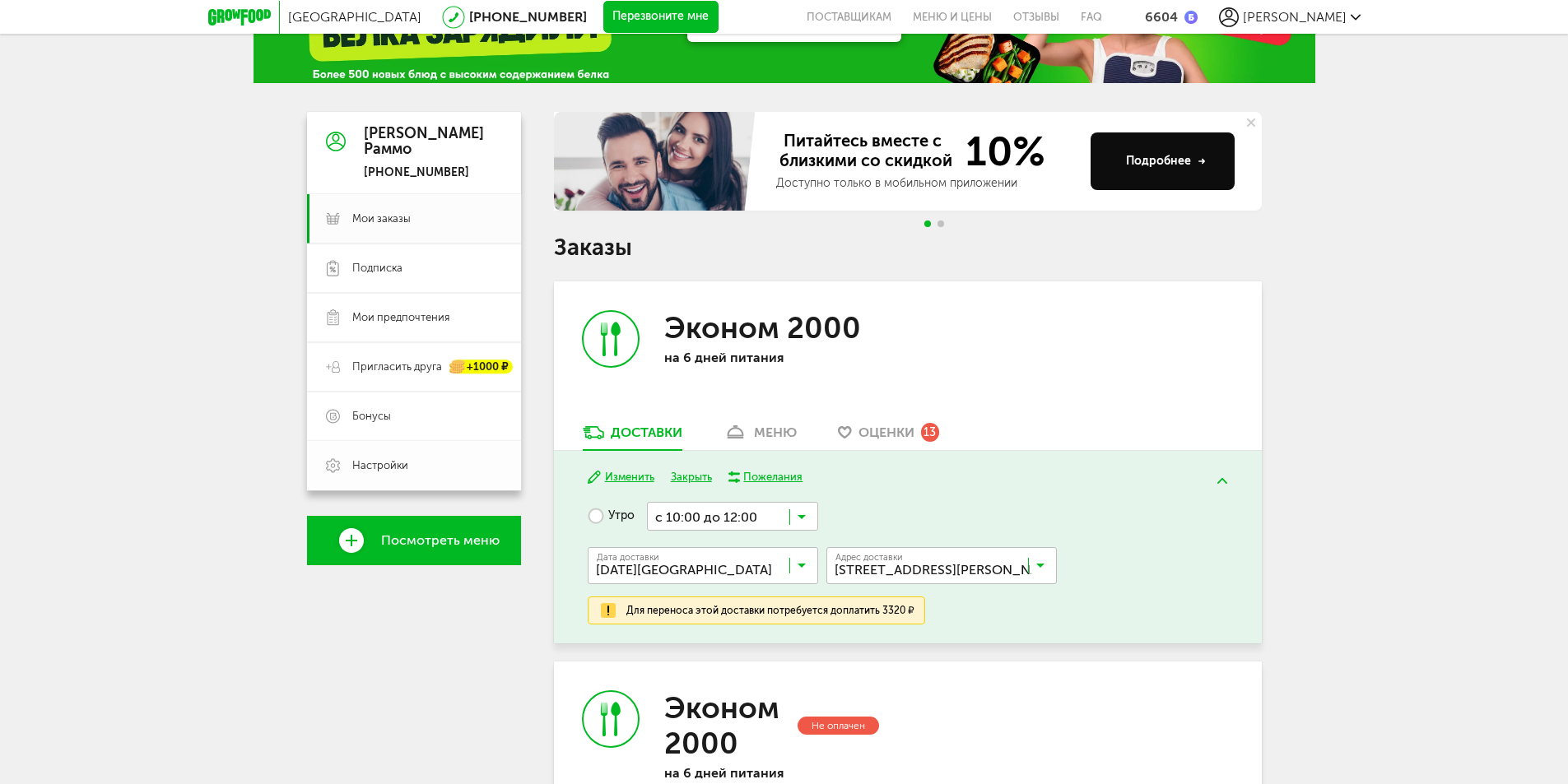
click at [378, 474] on link "Настройки" at bounding box center [414, 466] width 214 height 49
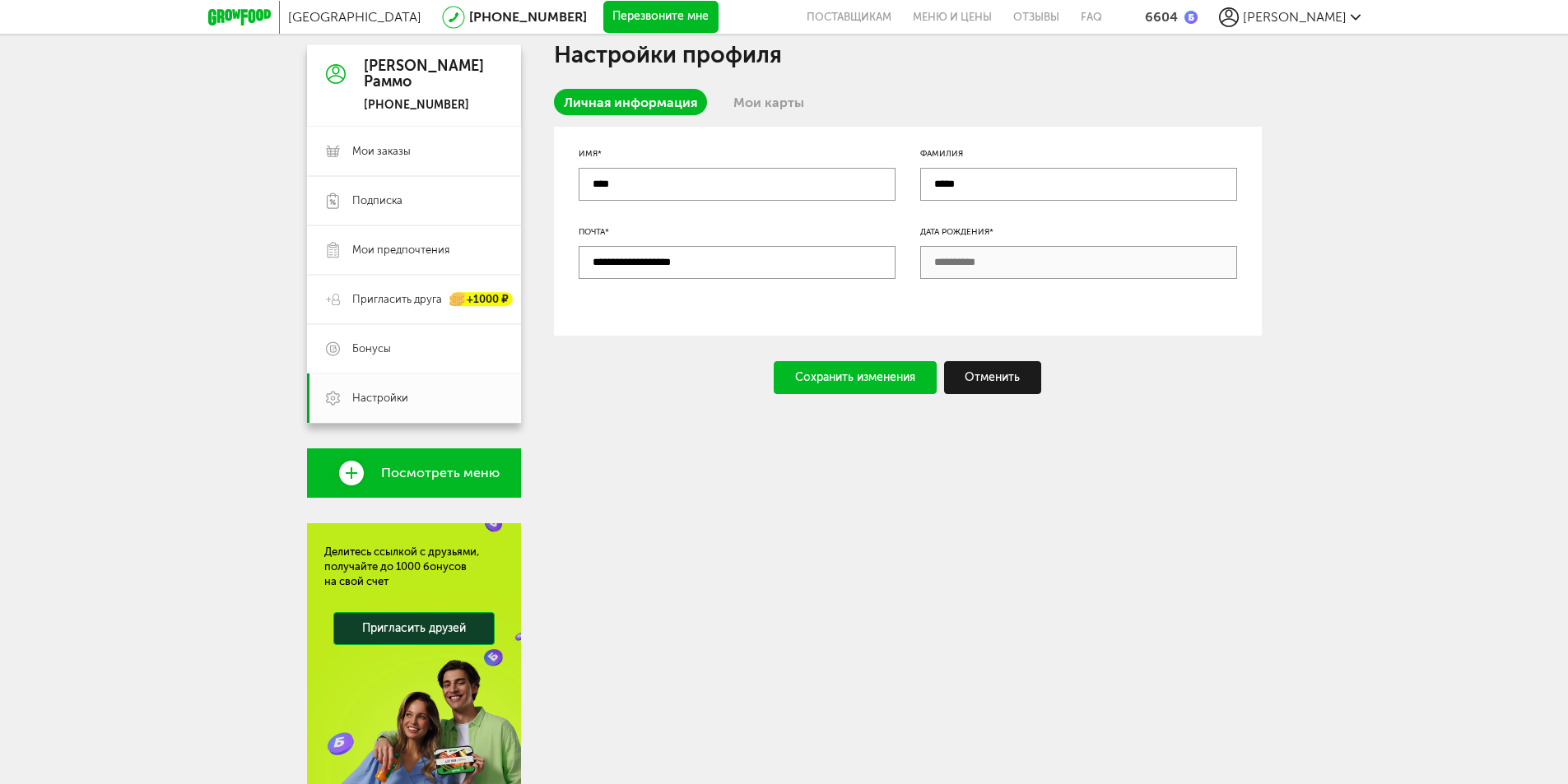
scroll to position [165, 0]
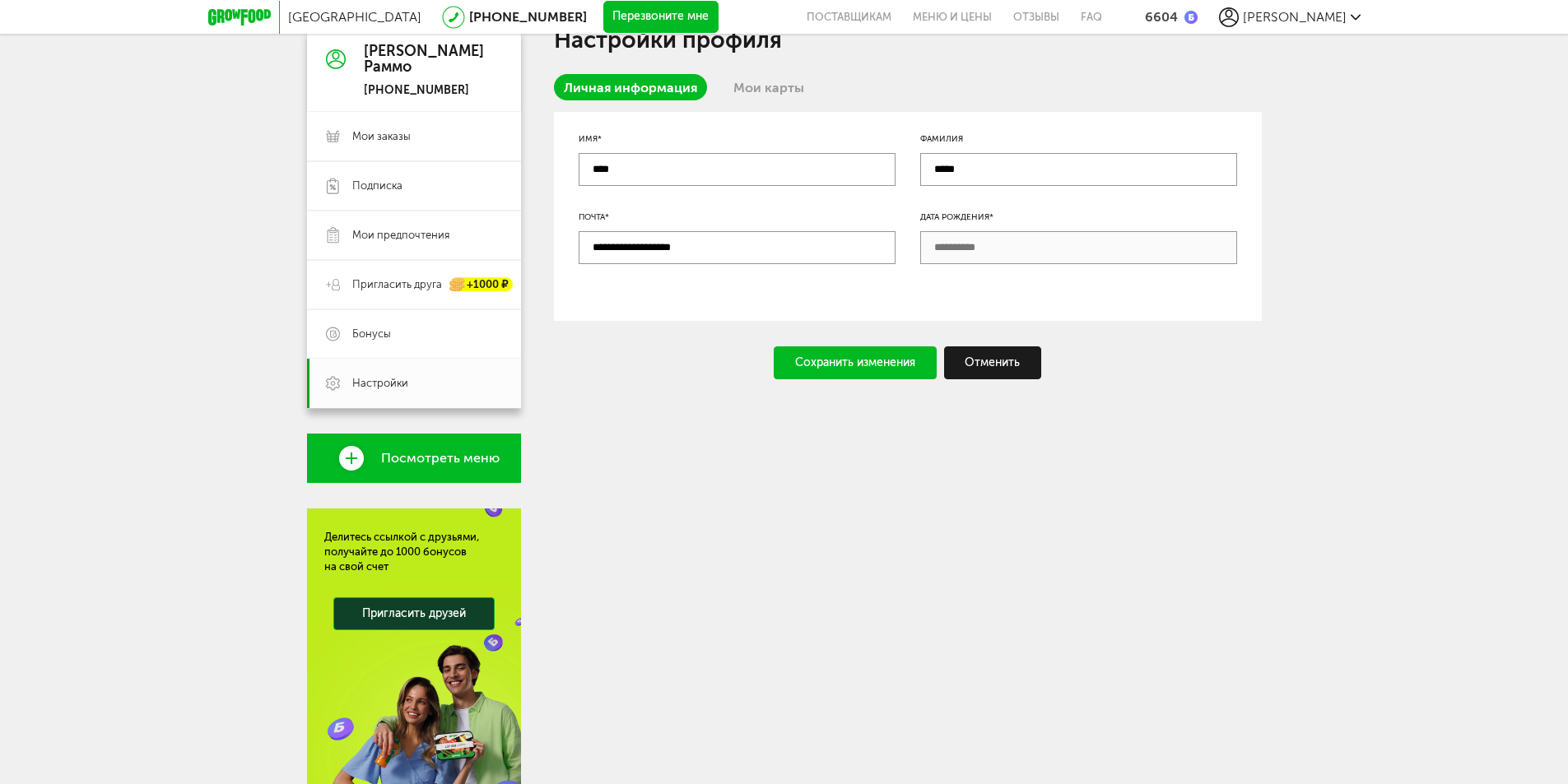
click at [758, 93] on link "Мои карты" at bounding box center [769, 87] width 91 height 26
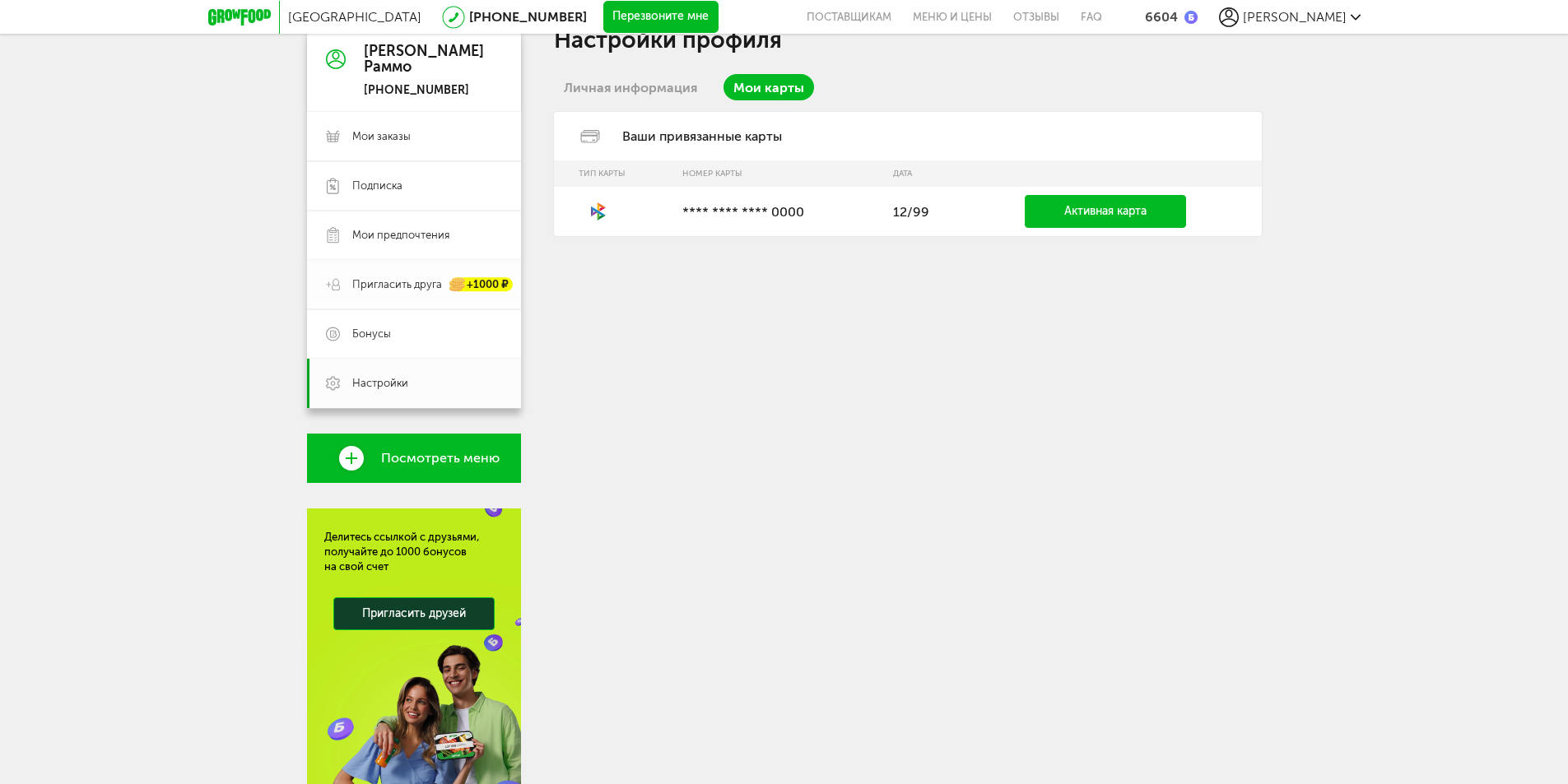
click at [385, 289] on span "Пригласить друга" at bounding box center [397, 284] width 90 height 14
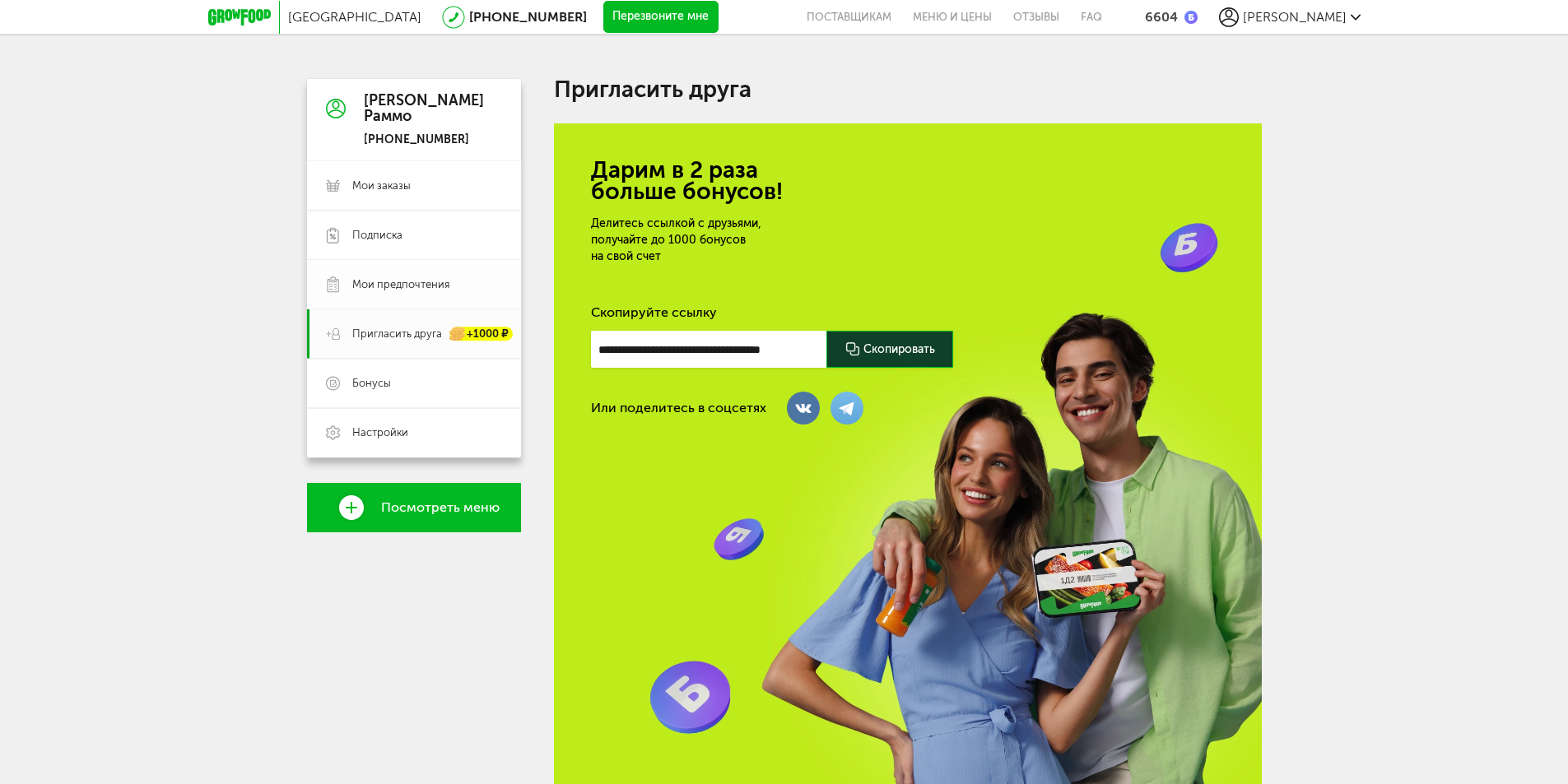
click at [397, 282] on span "Мои предпочтения" at bounding box center [400, 284] width 97 height 14
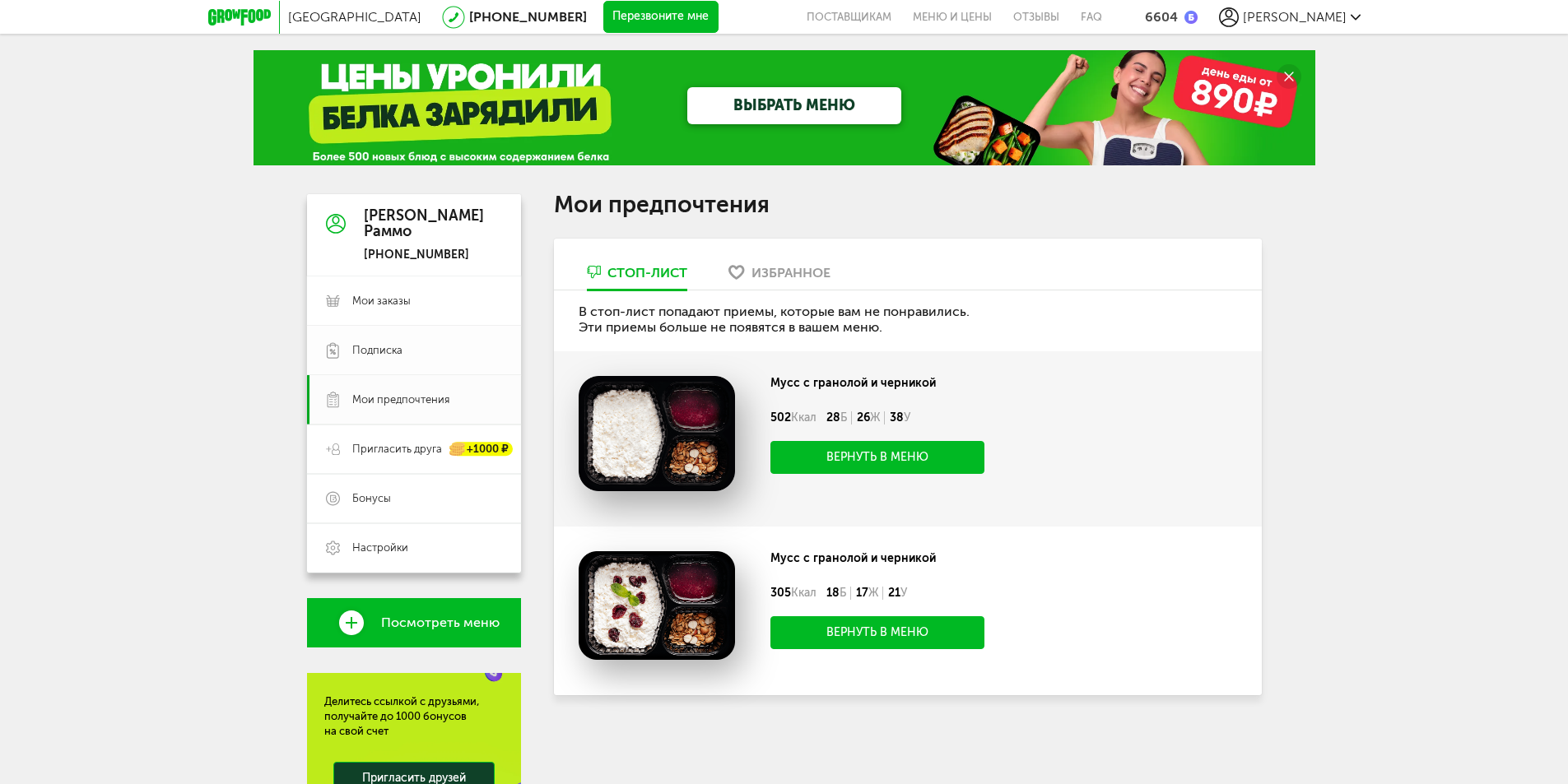
click at [410, 340] on link "Подписка" at bounding box center [414, 350] width 214 height 49
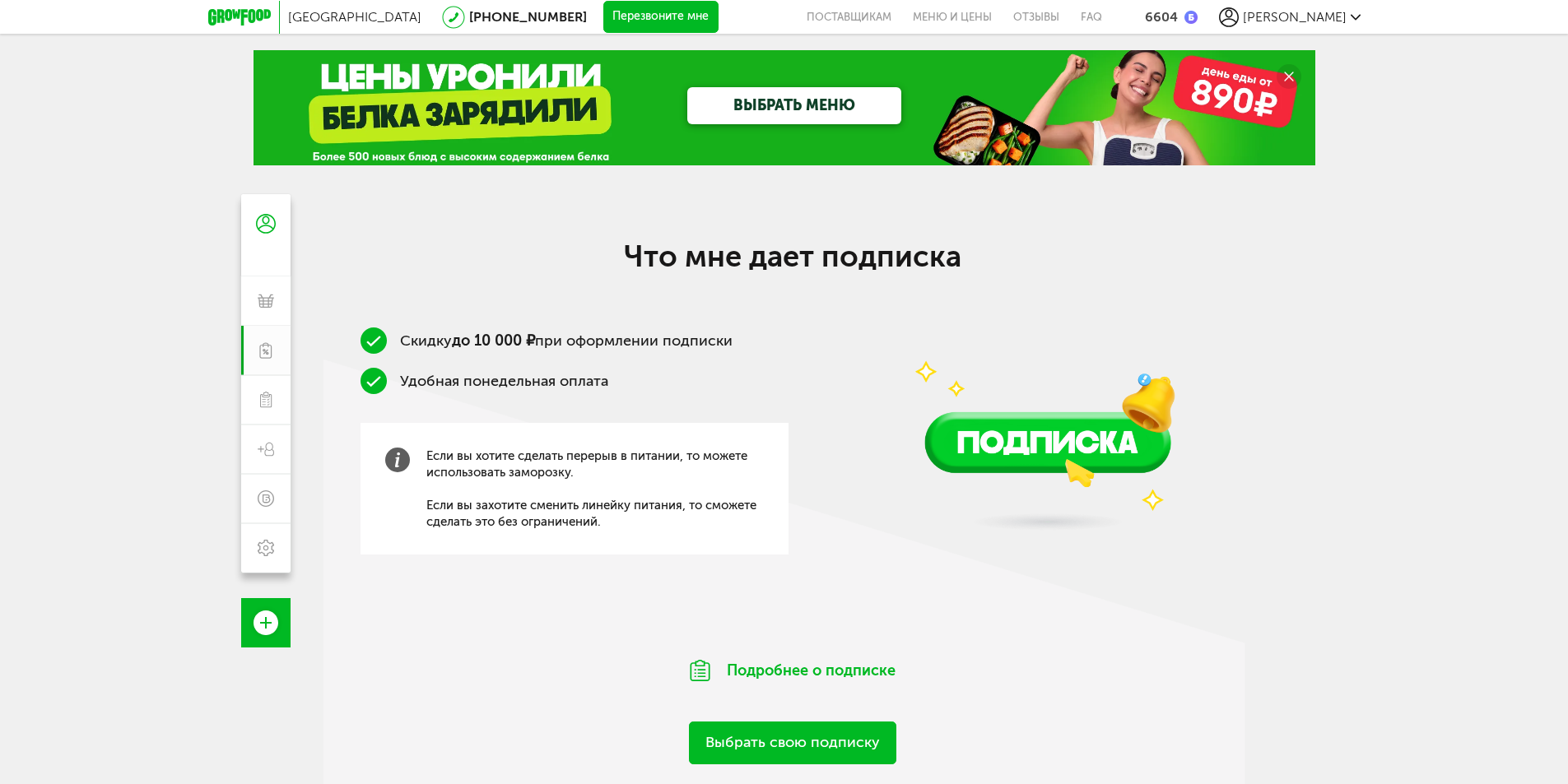
click at [265, 301] on use at bounding box center [266, 301] width 16 height 14
